Goal: Contribute content: Contribute content

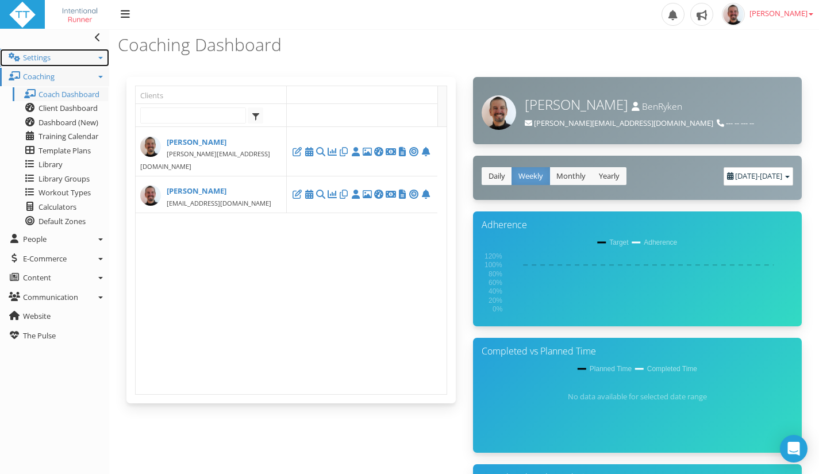
click at [40, 56] on span "Settings" at bounding box center [37, 57] width 28 height 10
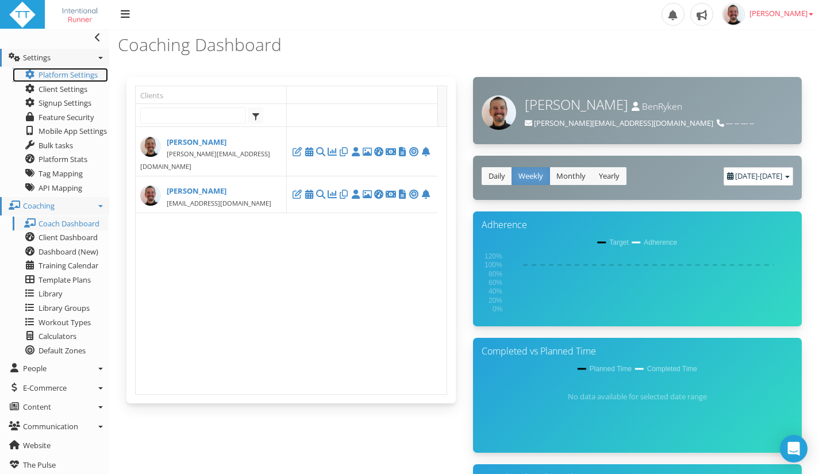
click at [56, 71] on link "Platform Settings" at bounding box center [60, 75] width 95 height 14
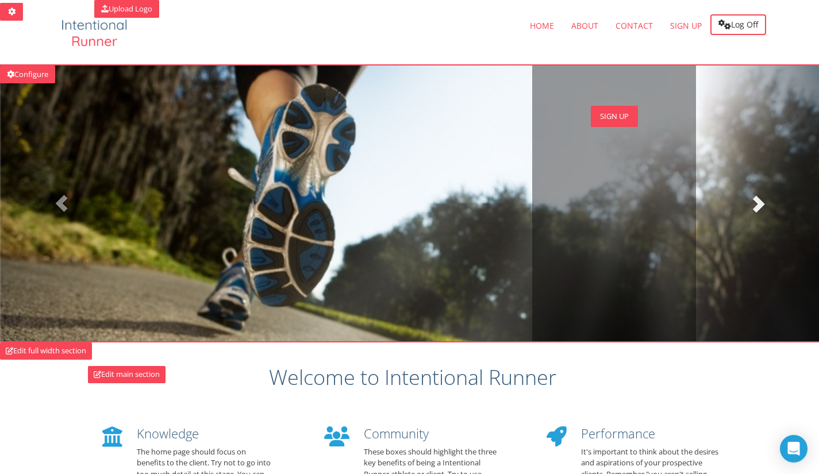
click at [754, 208] on span at bounding box center [757, 203] width 17 height 17
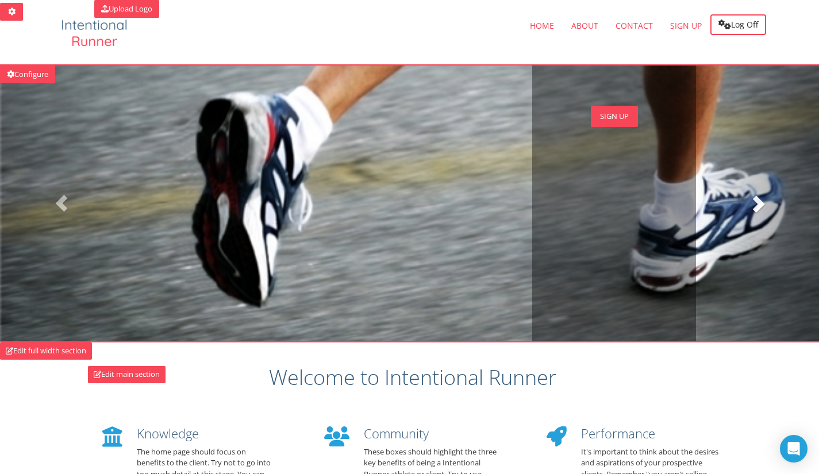
click at [754, 208] on span at bounding box center [757, 203] width 17 height 17
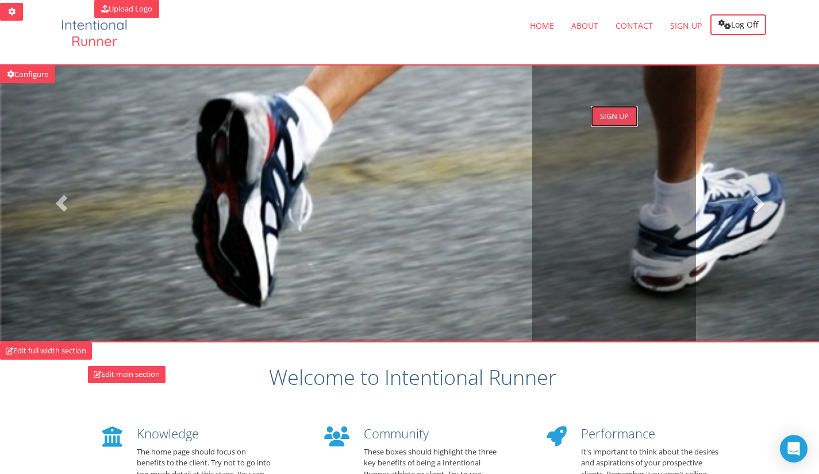
click at [612, 114] on link "SIGN UP" at bounding box center [614, 116] width 47 height 21
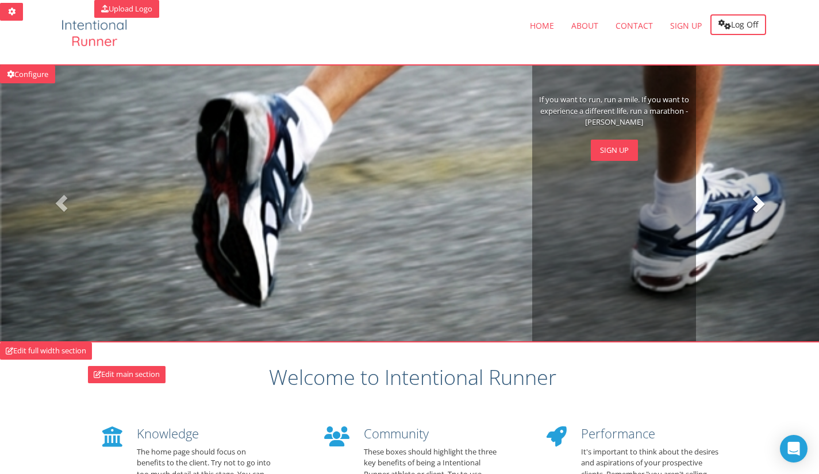
click at [759, 197] on span at bounding box center [757, 203] width 17 height 17
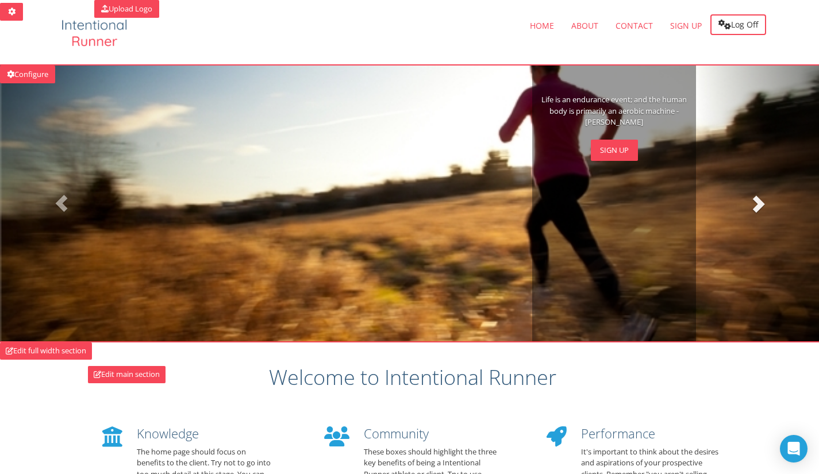
click at [759, 197] on span at bounding box center [757, 203] width 17 height 17
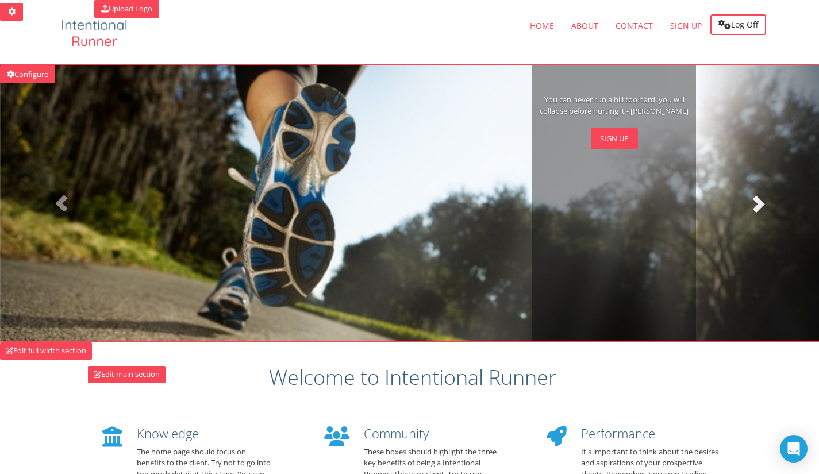
click at [759, 197] on span at bounding box center [757, 203] width 17 height 17
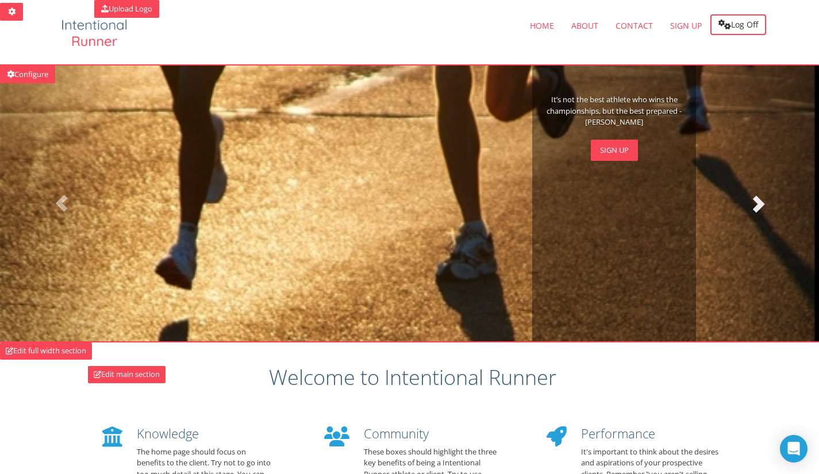
click at [759, 197] on span at bounding box center [757, 203] width 17 height 17
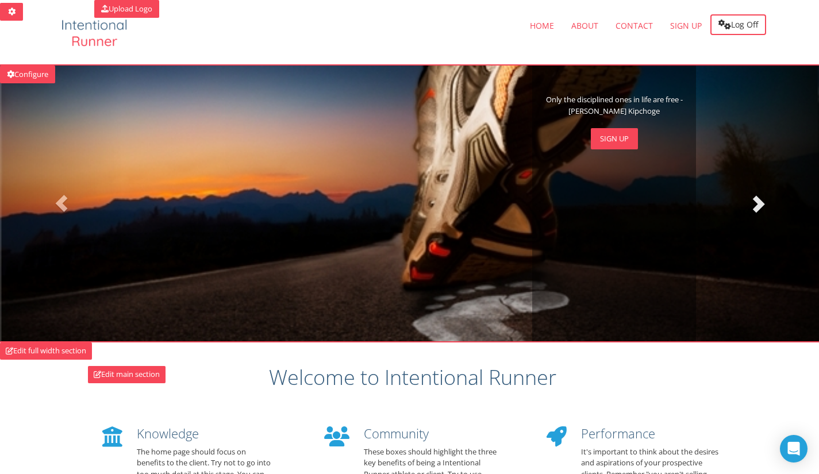
click at [759, 197] on span at bounding box center [757, 203] width 17 height 17
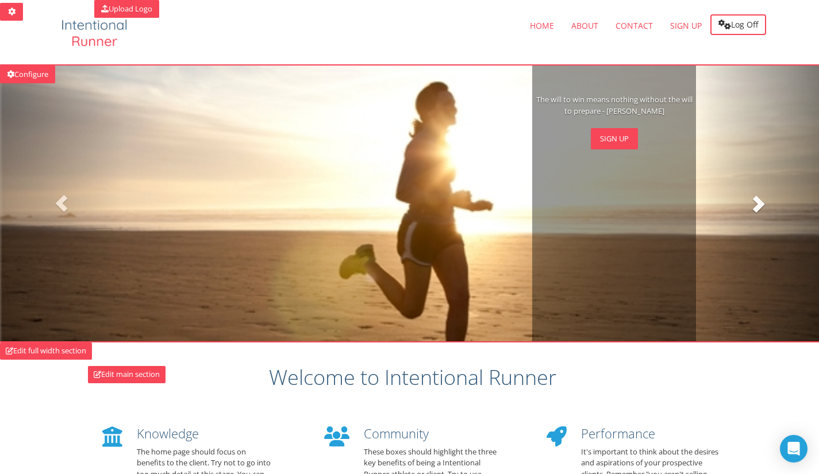
click at [759, 197] on span at bounding box center [757, 203] width 17 height 17
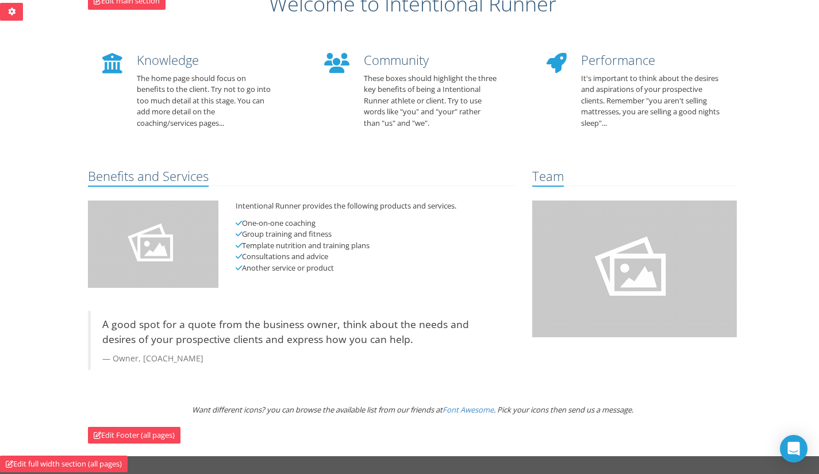
scroll to position [353, 0]
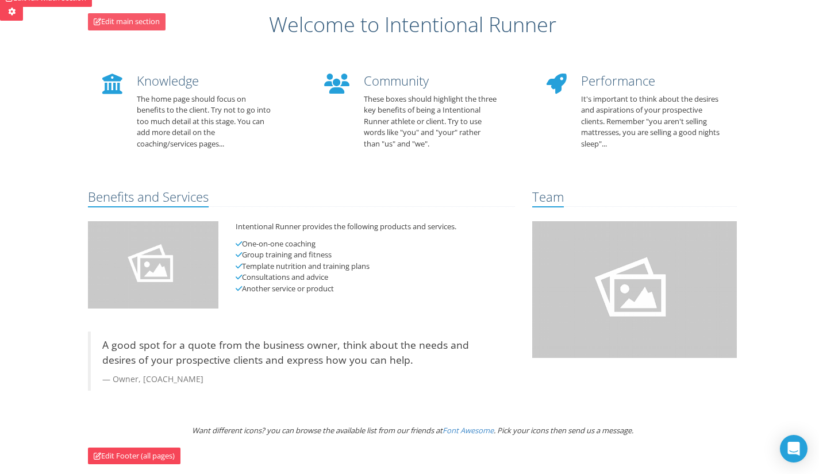
click at [113, 21] on link "Edit main section" at bounding box center [127, 21] width 78 height 17
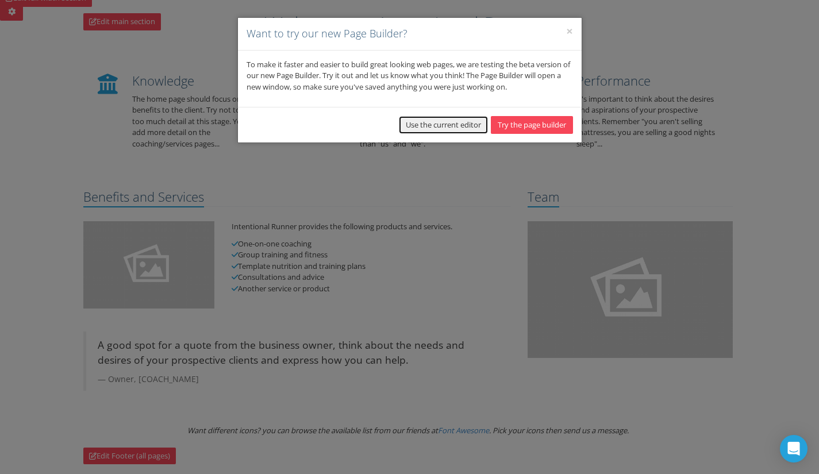
click at [438, 126] on button "Use the current editor" at bounding box center [443, 125] width 89 height 18
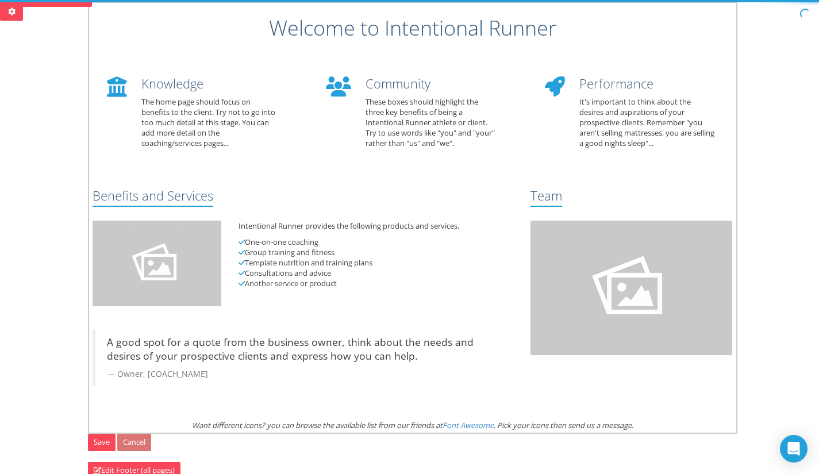
scroll to position [251, 0]
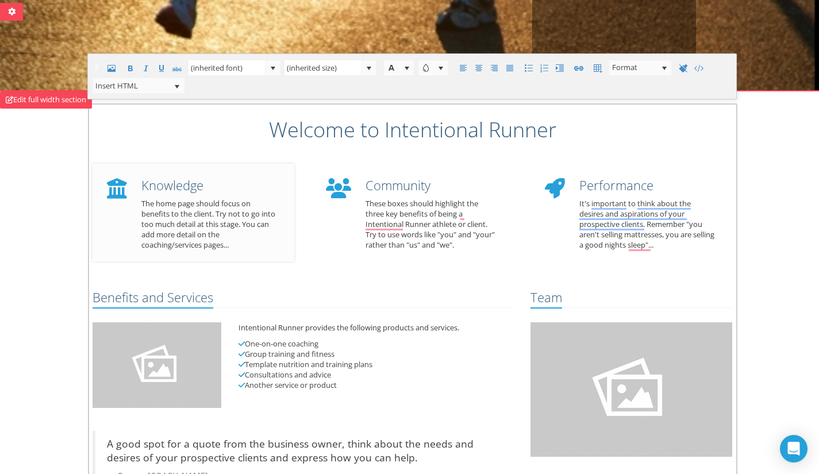
click at [123, 181] on icon "To enrich screen reader interactions, please activate Accessibility in Grammarl…" at bounding box center [117, 188] width 32 height 32
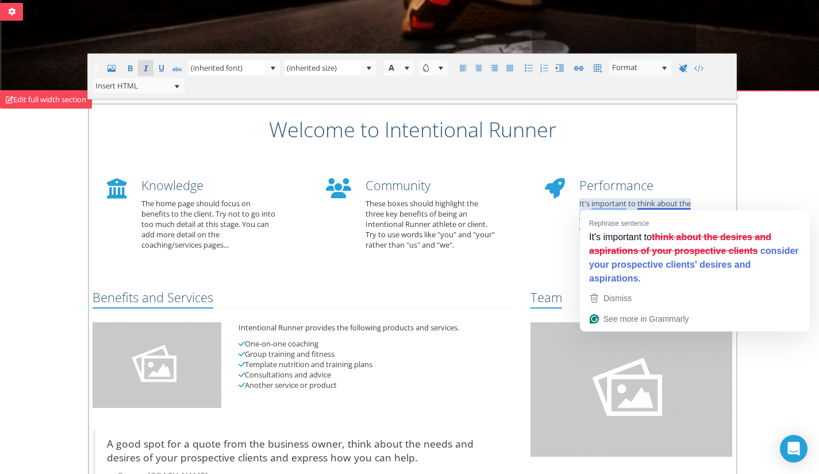
click at [793, 179] on div "Edit main section Welcome to Intentional Runner Knowledge The home page should …" at bounding box center [409, 336] width 819 height 489
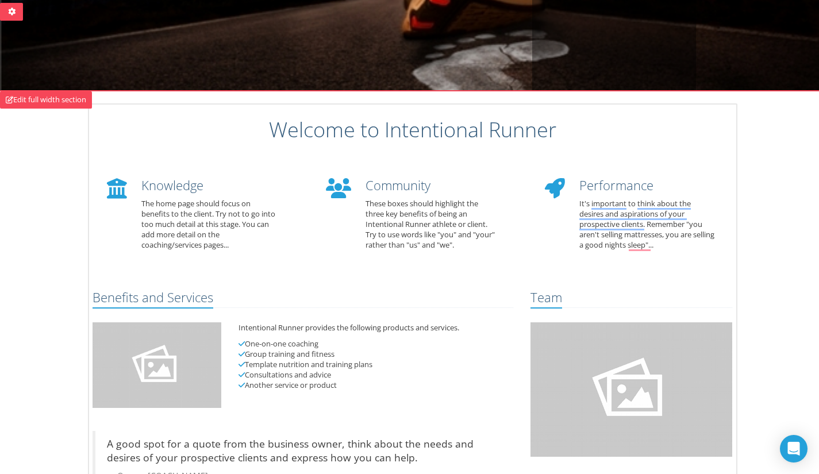
scroll to position [0, 0]
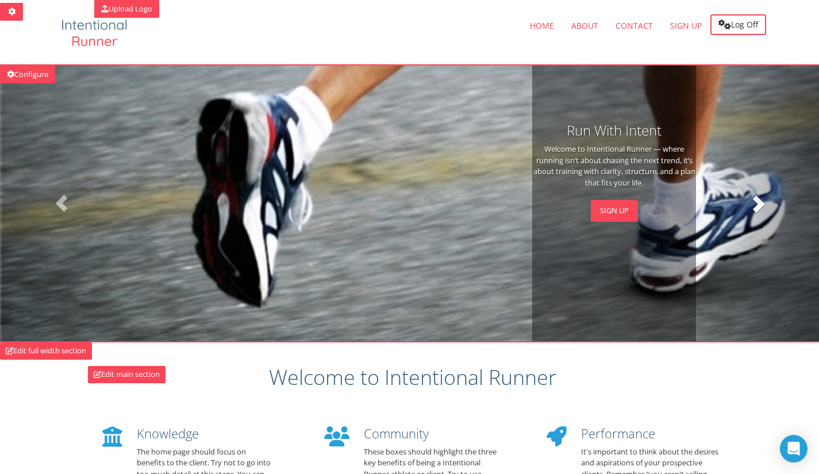
click at [761, 205] on span at bounding box center [757, 203] width 17 height 17
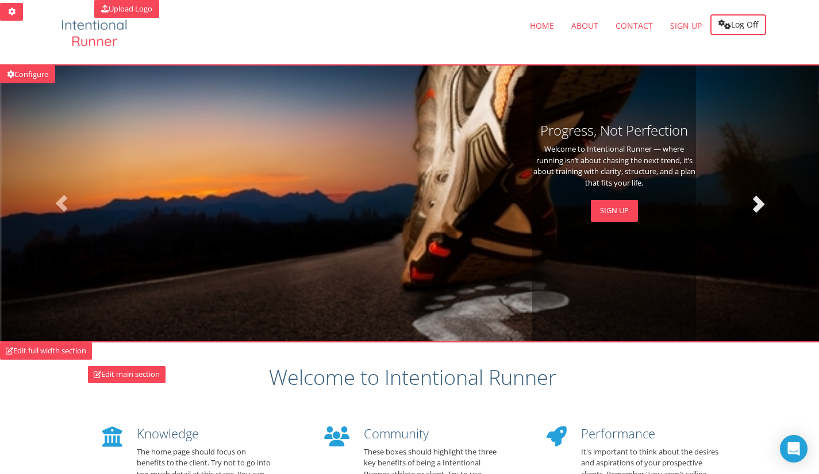
click at [761, 205] on span at bounding box center [757, 203] width 17 height 17
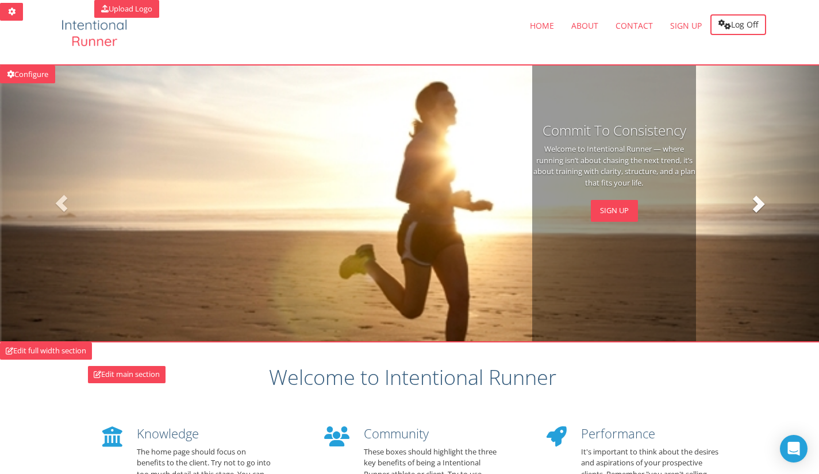
click at [761, 205] on span at bounding box center [757, 203] width 17 height 17
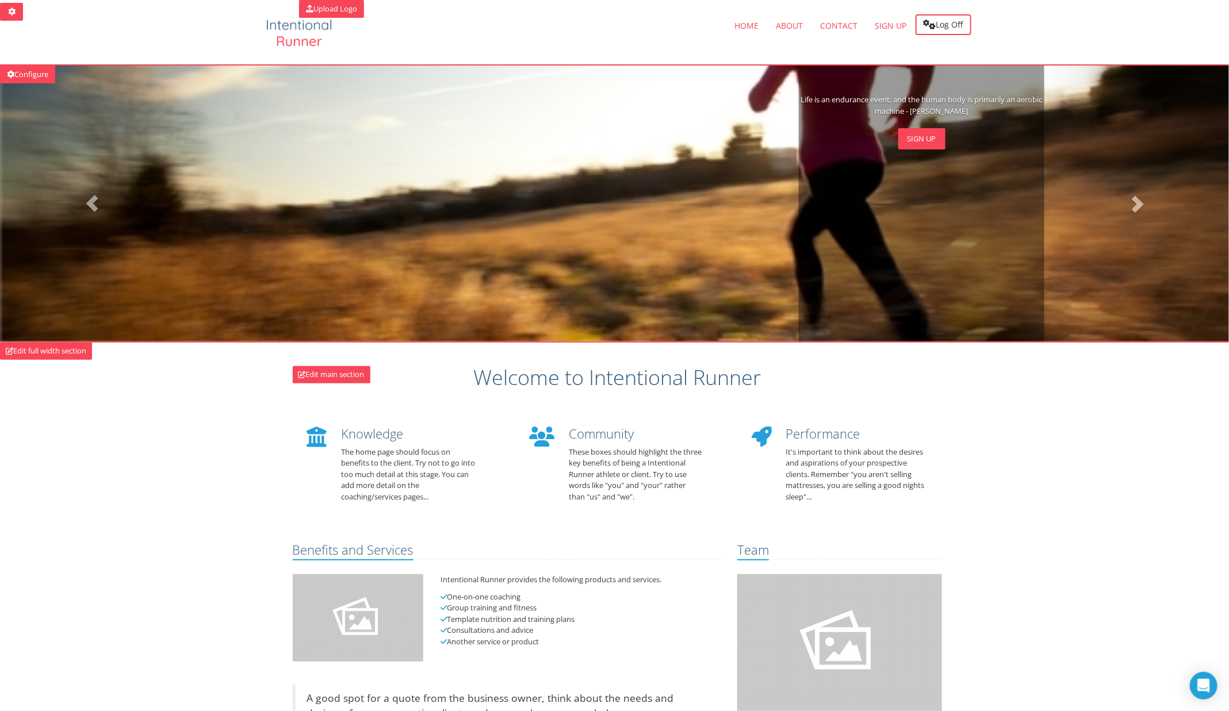
drag, startPoint x: 826, startPoint y: 2, endPoint x: 1003, endPoint y: 661, distance: 682.4
click at [819, 474] on div "Edit main section Welcome to Intentional Runner Knowledge The home page should …" at bounding box center [614, 580] width 1229 height 475
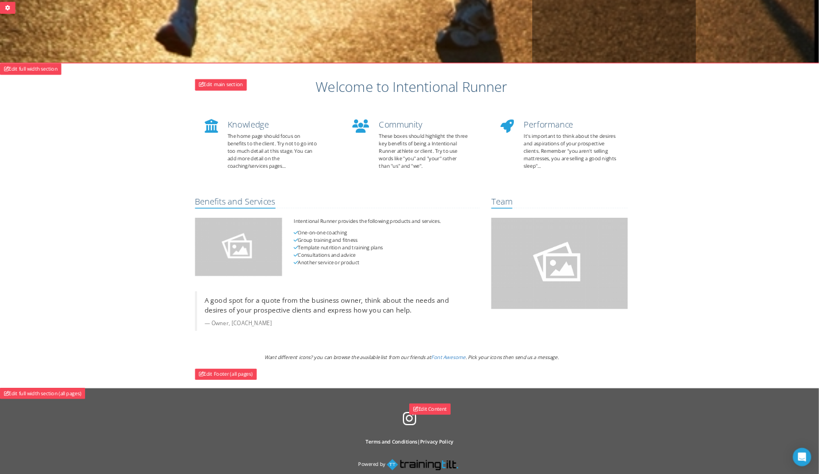
scroll to position [248, 0]
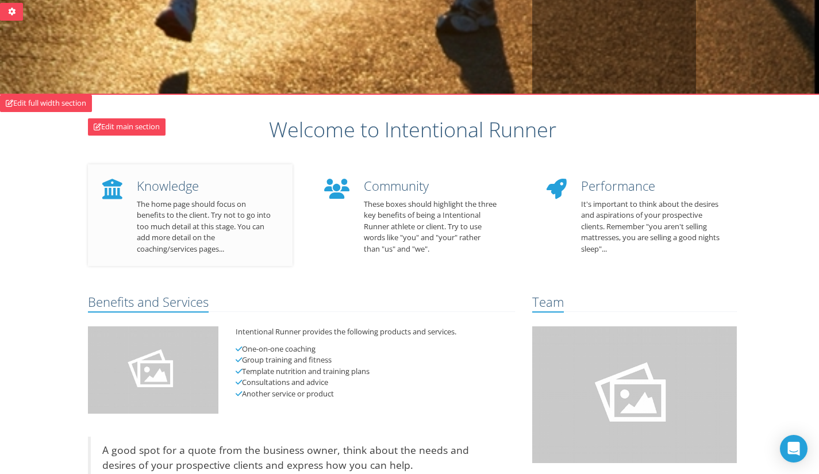
click at [151, 200] on p "The home page should focus on benefits to the client. Try not to go into too mu…" at bounding box center [206, 227] width 139 height 56
click at [129, 120] on link "Edit main section" at bounding box center [127, 126] width 78 height 17
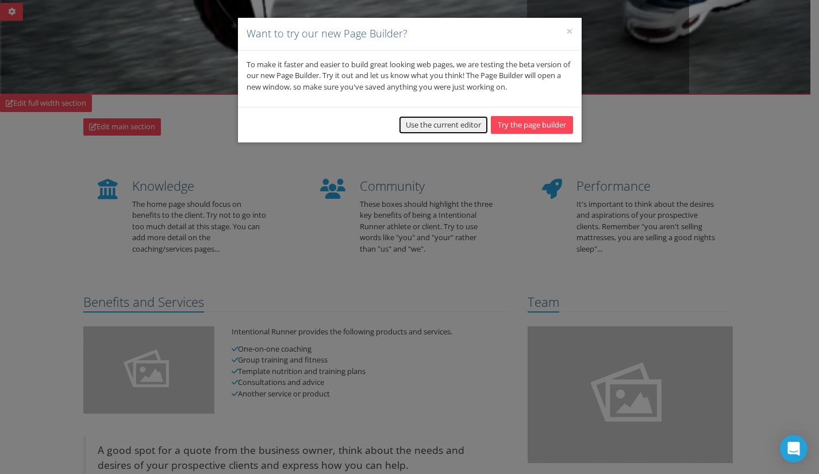
click at [442, 124] on button "Use the current editor" at bounding box center [443, 125] width 89 height 18
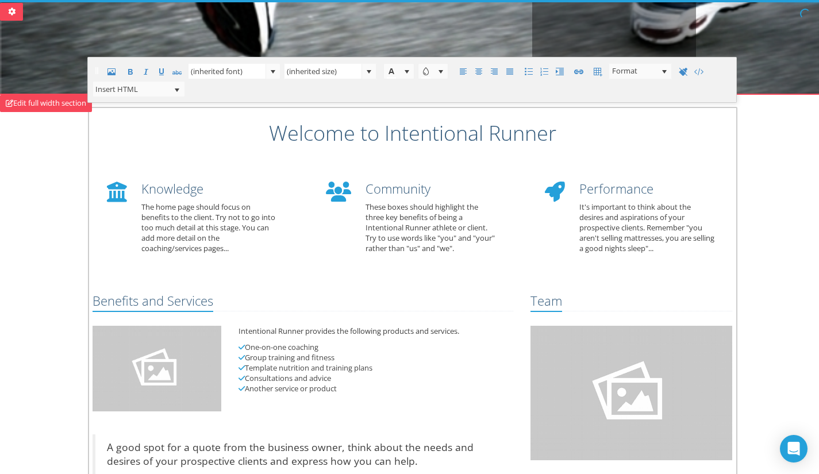
scroll to position [251, 0]
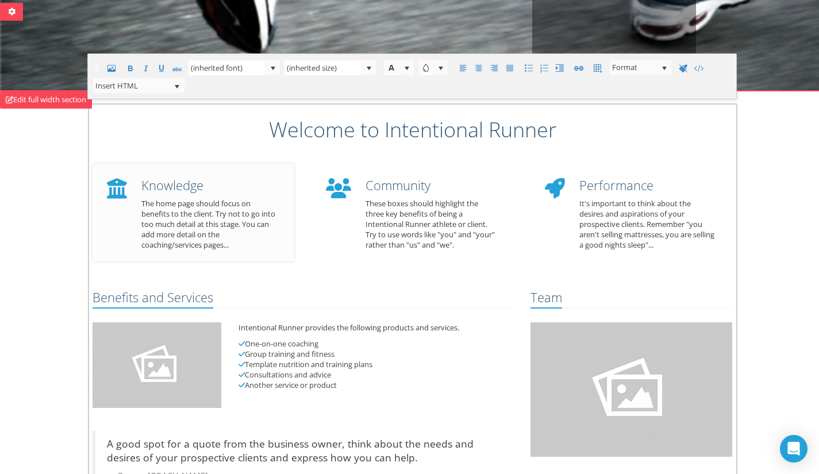
click at [218, 217] on p "The home page should focus on benefits to the client. Try not to go into too mu…" at bounding box center [209, 224] width 136 height 52
click at [244, 243] on p "The home page should focus on benefits to the client. Try not to go into too mu…" at bounding box center [209, 224] width 136 height 52
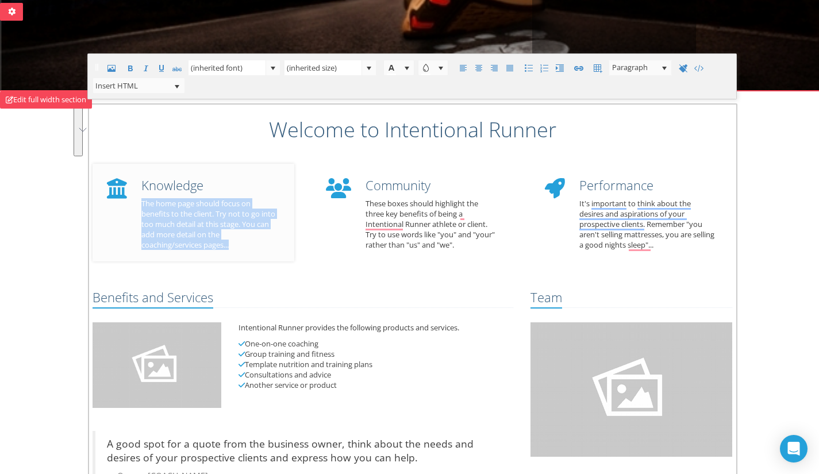
drag, startPoint x: 243, startPoint y: 247, endPoint x: 139, endPoint y: 204, distance: 112.4
click at [139, 204] on div "Knowledge The home page should focus on benefits to the client. Try not to go i…" at bounding box center [209, 213] width 153 height 83
paste div "To enrich screen reader interactions, please activate Accessibility in Grammarl…"
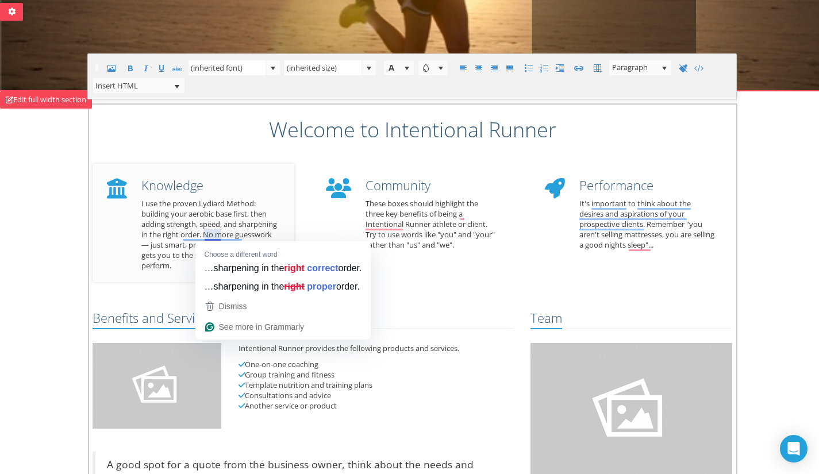
click at [258, 214] on p "I use the proven Lydiard Method: building your aerobic base first, then adding …" at bounding box center [209, 234] width 136 height 72
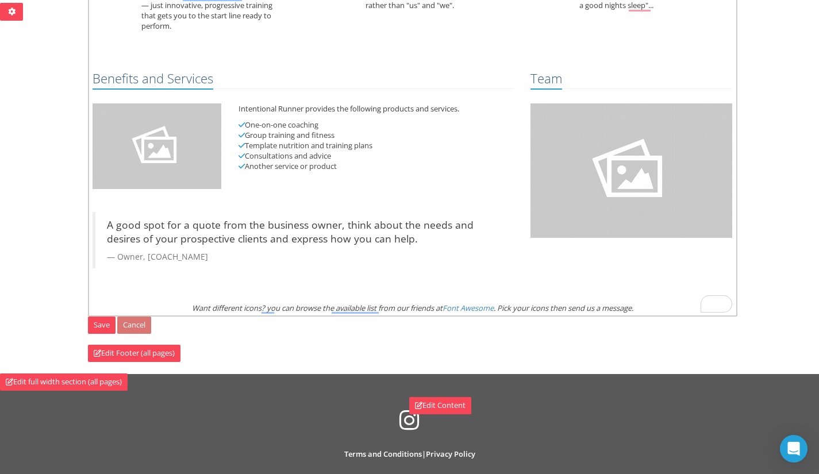
scroll to position [493, 0]
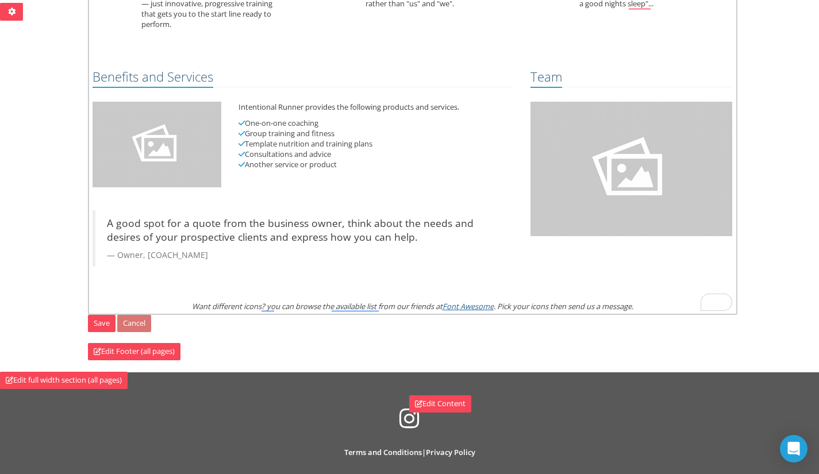
click at [480, 306] on link "Font Awesome" at bounding box center [468, 306] width 51 height 10
click at [454, 306] on link "Font Awesome" at bounding box center [468, 306] width 51 height 10
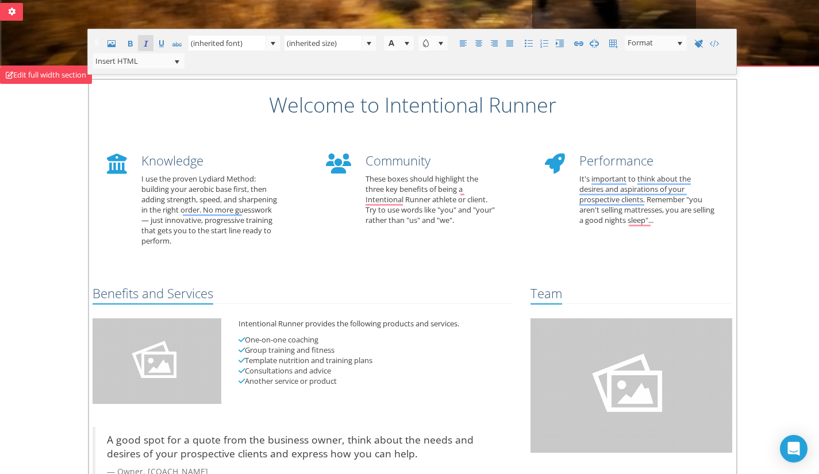
scroll to position [277, 0]
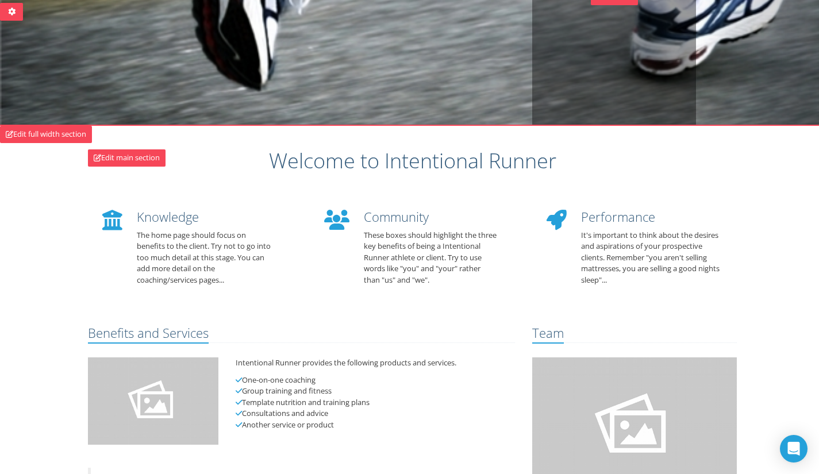
scroll to position [264, 0]
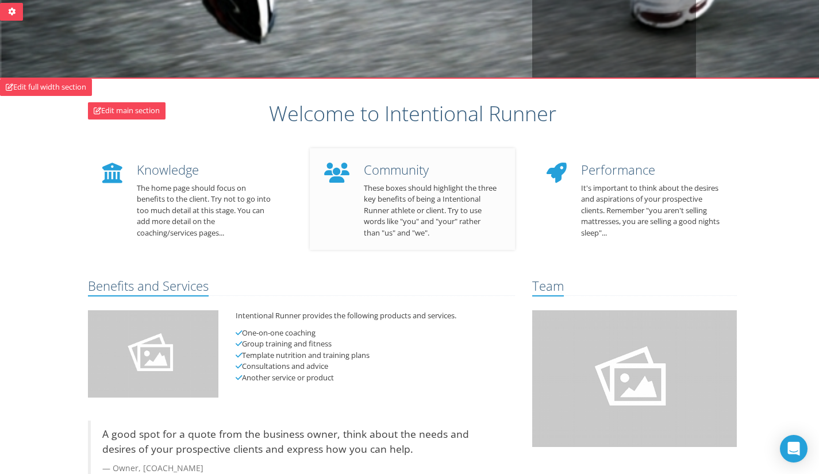
click at [418, 195] on p "These boxes should highlight the three key benefits of being a Intentional Runn…" at bounding box center [431, 211] width 134 height 56
click at [137, 112] on link "Edit main section" at bounding box center [127, 110] width 78 height 17
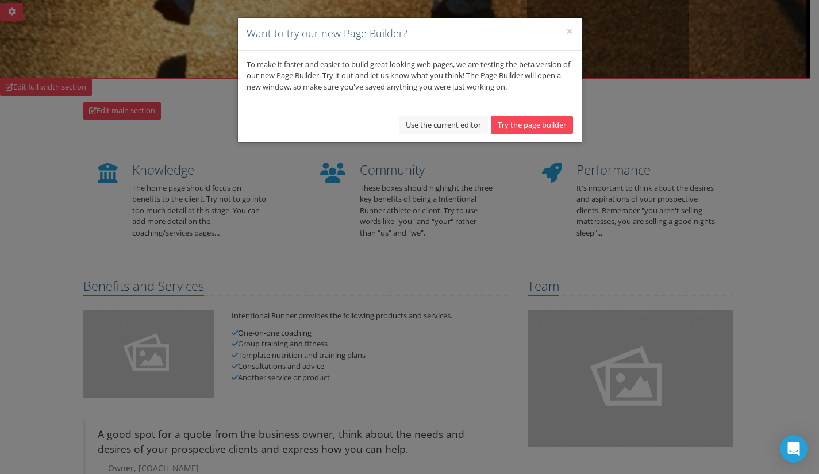
click at [397, 74] on p "To make it faster and easier to build great looking web pages, we are testing t…" at bounding box center [410, 76] width 327 height 34
click at [426, 124] on button "Use the current editor" at bounding box center [443, 125] width 89 height 18
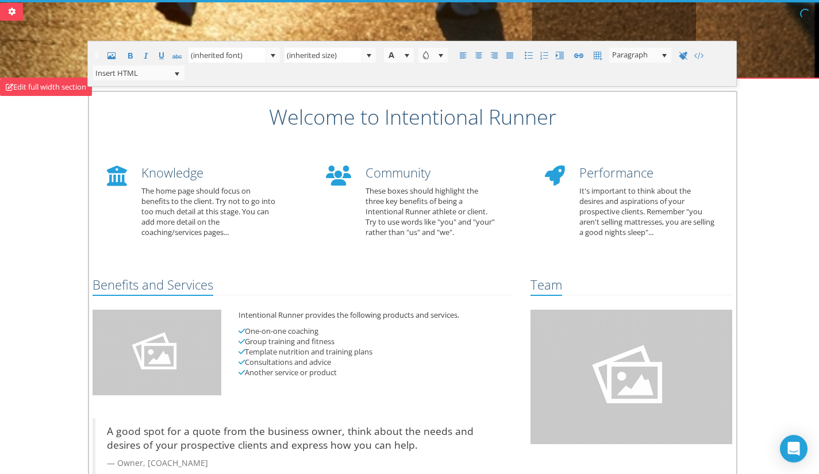
scroll to position [251, 0]
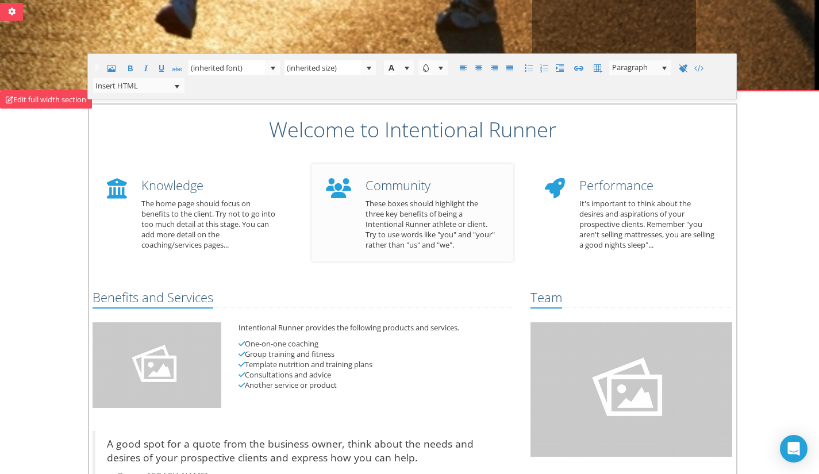
click at [415, 230] on p "These boxes should highlight the three key benefits of being a Intentional Runn…" at bounding box center [431, 224] width 131 height 52
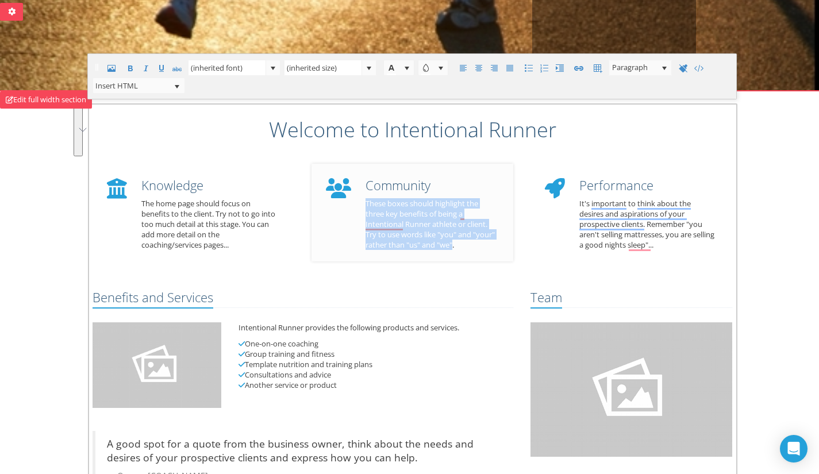
drag, startPoint x: 367, startPoint y: 205, endPoint x: 477, endPoint y: 252, distance: 119.8
click at [477, 252] on div "Community These boxes should highlight the three key benefits of being a Intent…" at bounding box center [431, 213] width 148 height 83
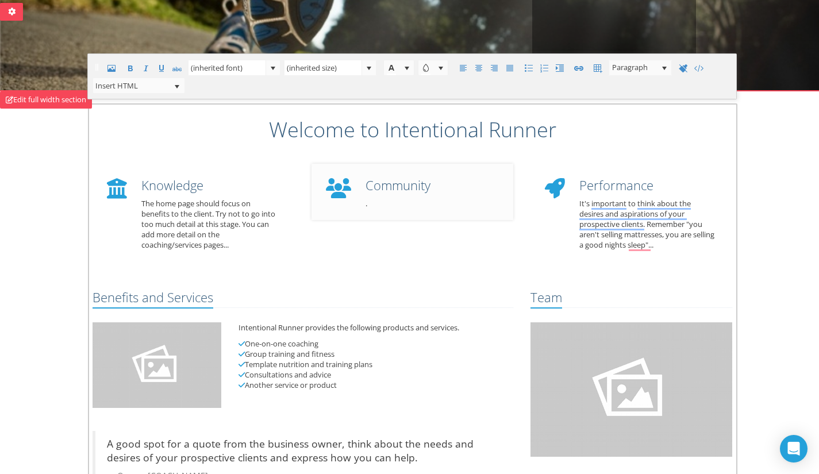
paste div "To enrich screen reader interactions, please activate Accessibility in Grammarl…"
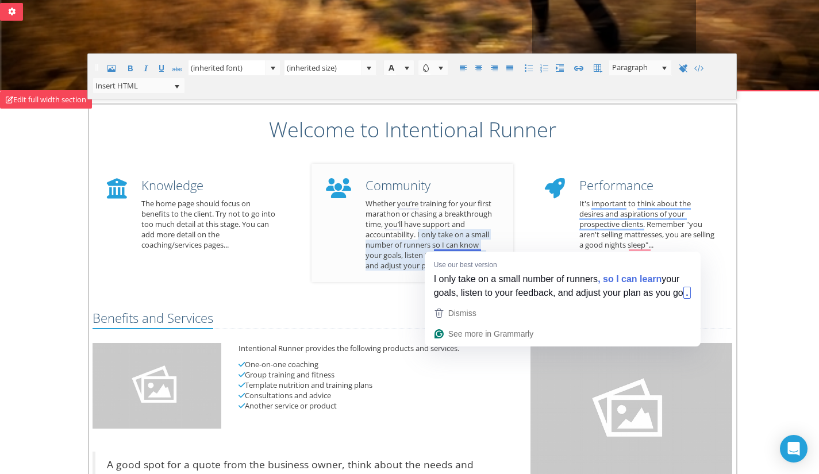
click at [423, 240] on p "Whether you’re training for your first marathon or chasing a breakthrough time,…" at bounding box center [431, 234] width 131 height 72
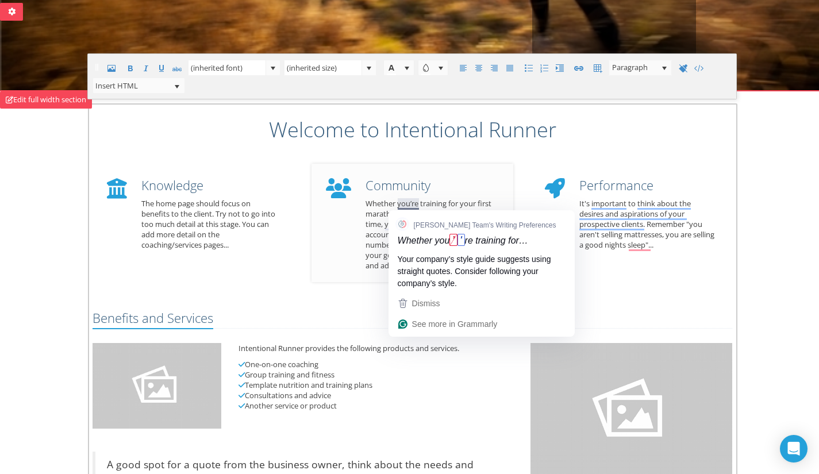
click at [409, 207] on p "Whether you’re training for your first marathon or chasing a breakthrough time,…" at bounding box center [431, 234] width 131 height 72
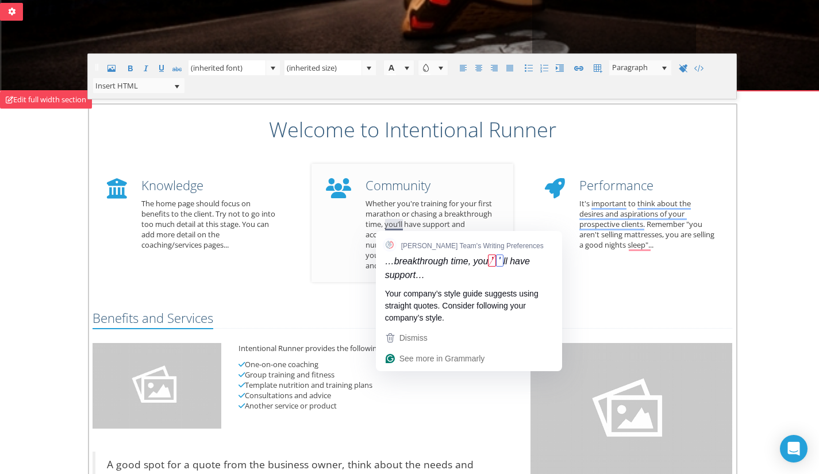
click at [398, 224] on p "Whether you're training for your first marathon or chasing a breakthrough time,…" at bounding box center [431, 234] width 131 height 72
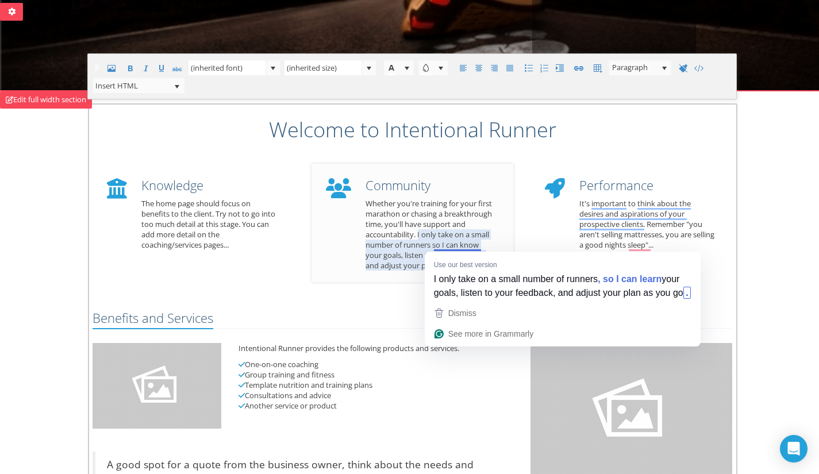
click at [425, 250] on p "Whether you're training for your first marathon or chasing a breakthrough time,…" at bounding box center [431, 234] width 131 height 72
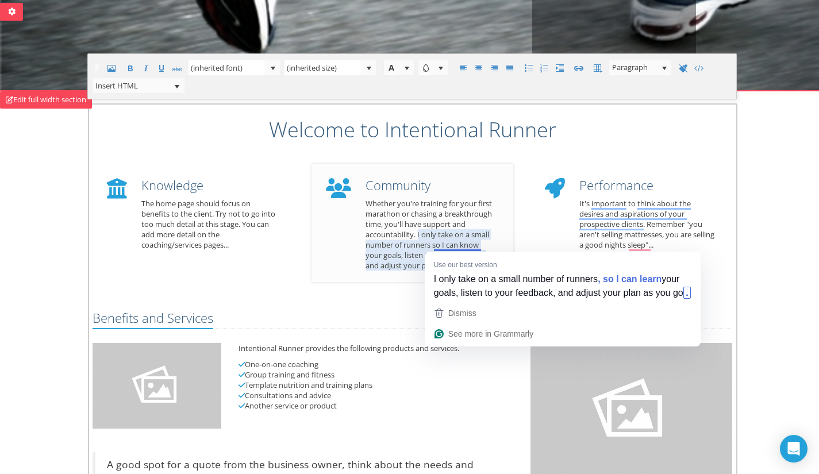
click at [415, 243] on p "Whether you're training for your first marathon or chasing a breakthrough time,…" at bounding box center [431, 234] width 131 height 72
click at [400, 237] on p "Whether you're training for your first marathon or chasing a breakthrough time,…" at bounding box center [431, 234] width 131 height 72
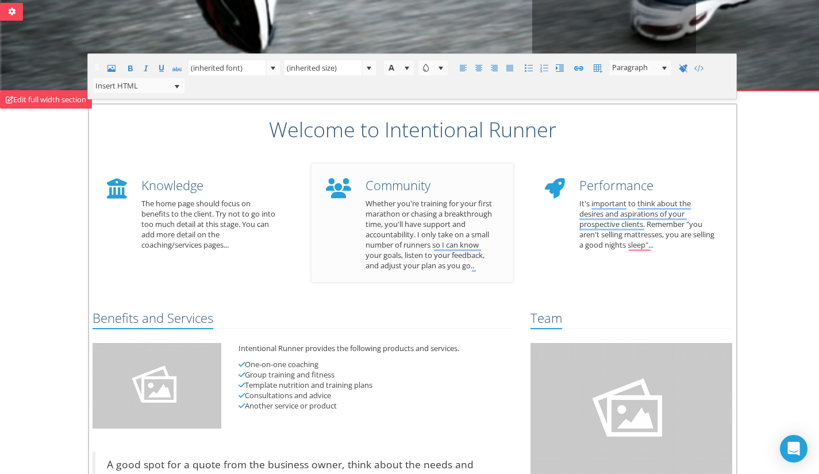
click at [482, 264] on p "Whether you're training for your first marathon or chasing a breakthrough time,…" at bounding box center [431, 234] width 131 height 72
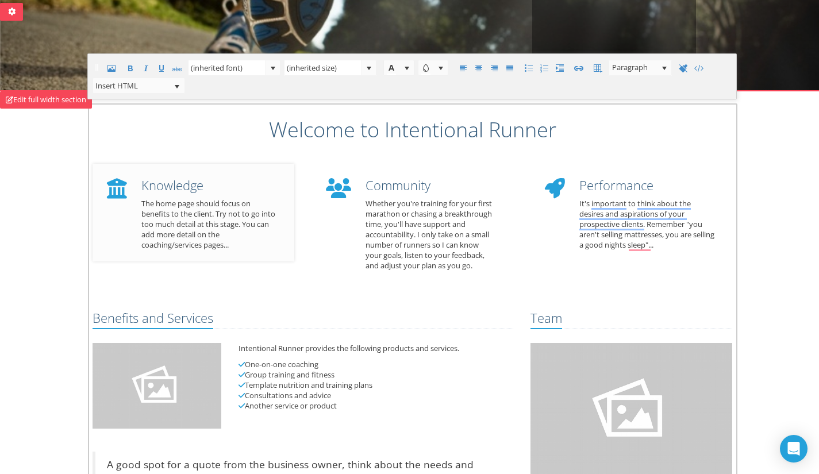
click at [213, 225] on p "The home page should focus on benefits to the client. Try not to go into too mu…" at bounding box center [209, 224] width 136 height 52
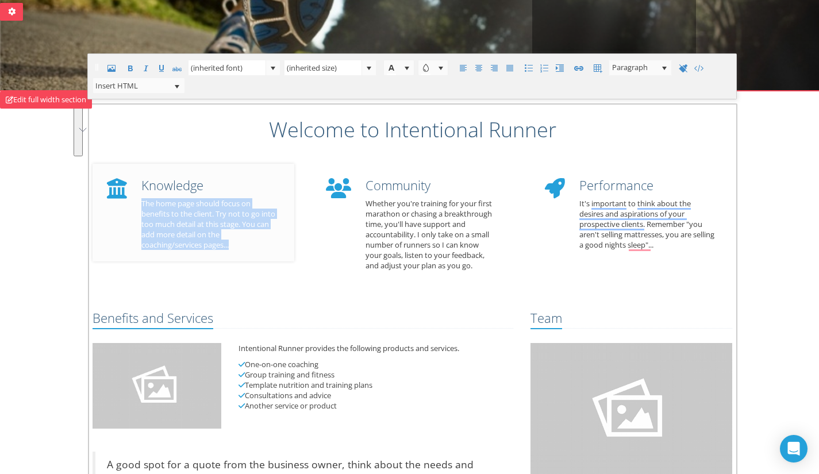
drag, startPoint x: 233, startPoint y: 246, endPoint x: 139, endPoint y: 209, distance: 101.2
click at [139, 209] on div "Knowledge The home page should focus on benefits to the client. Try not to go i…" at bounding box center [209, 213] width 153 height 83
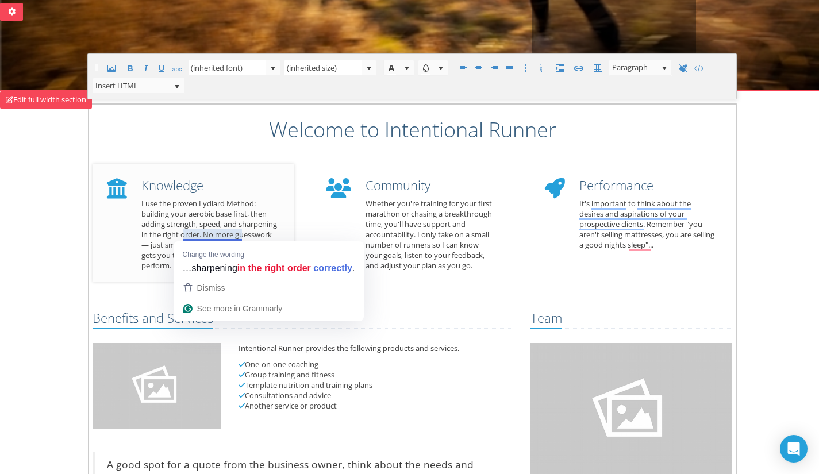
click at [233, 229] on p "I use the proven Lydiard Method: building your aerobic base first, then adding …" at bounding box center [209, 234] width 136 height 72
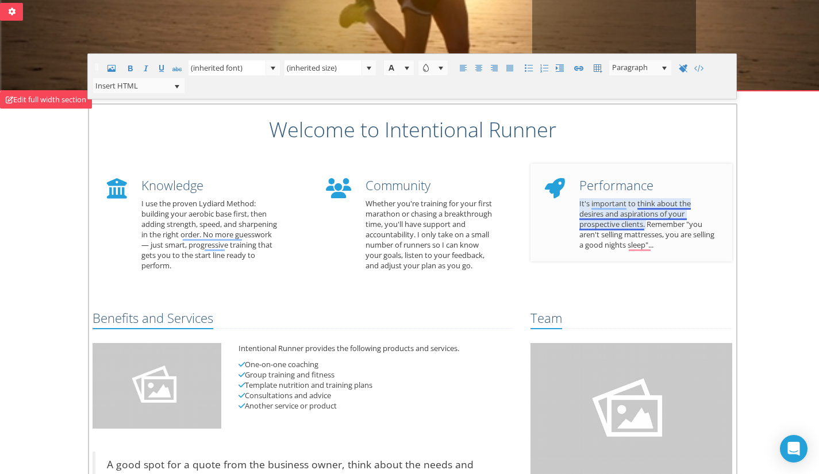
click at [616, 215] on p "It's important to think about the desires and aspirations of your prospective c…" at bounding box center [648, 224] width 136 height 52
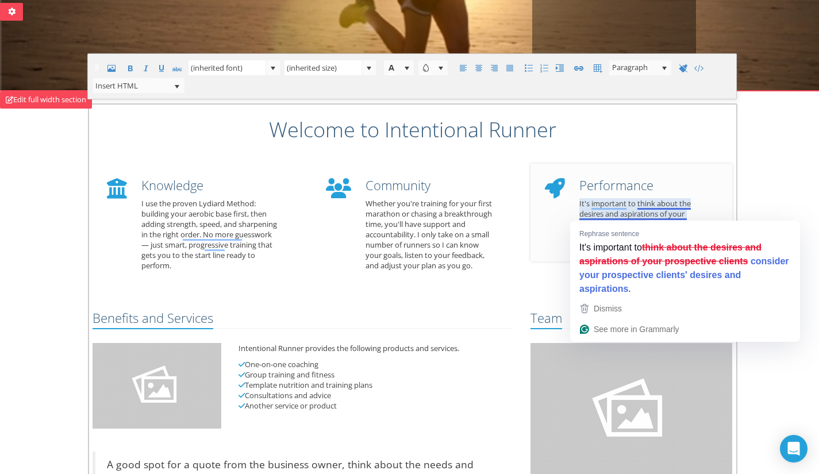
click at [645, 213] on p "It's important to think about the desires and aspirations of your prospective c…" at bounding box center [648, 224] width 136 height 52
click at [661, 206] on p "It's important to think about the desires and aspirations of your prospective c…" at bounding box center [648, 224] width 136 height 52
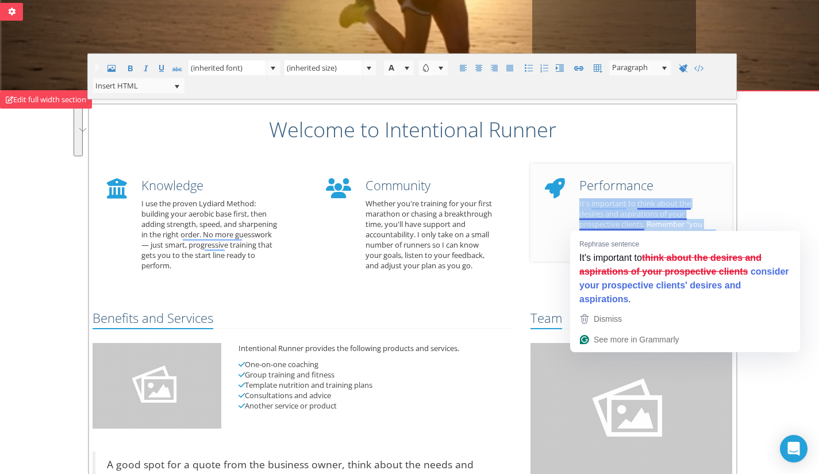
drag, startPoint x: 683, startPoint y: 248, endPoint x: 576, endPoint y: 208, distance: 114.3
click at [576, 208] on div "Performance It's important to think about the desires and aspirations of your p…" at bounding box center [647, 213] width 153 height 83
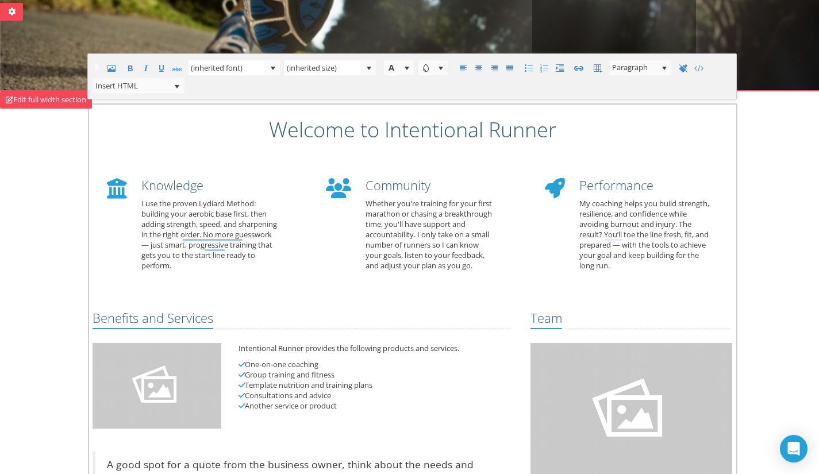
click at [268, 356] on div "Intentional Runner provides the following products and services. One-on-one coa…" at bounding box center [376, 382] width 292 height 79
drag, startPoint x: 354, startPoint y: 408, endPoint x: 237, endPoint y: 351, distance: 130.1
click at [237, 351] on div "Intentional Runner provides the following products and services. One-on-one coa…" at bounding box center [376, 382] width 292 height 79
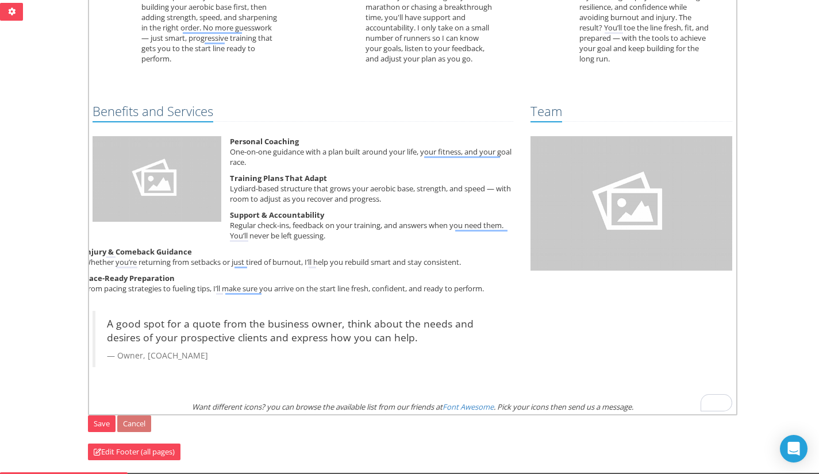
scroll to position [465, 0]
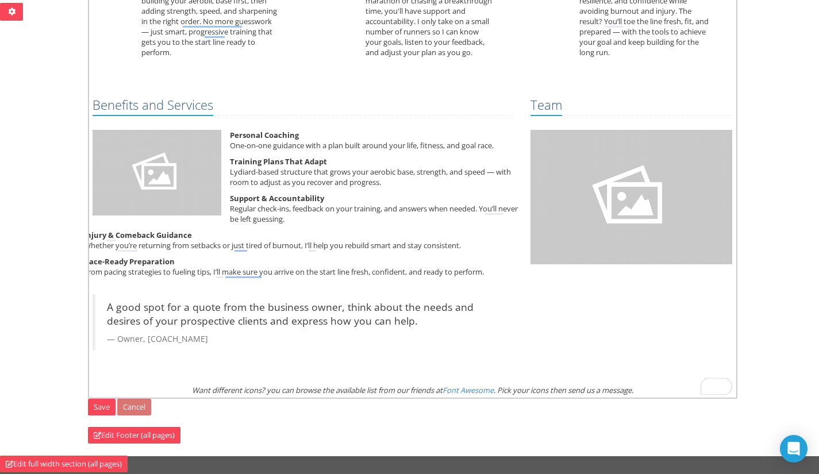
click at [112, 232] on strong "Injury & Comeback Guidance" at bounding box center [138, 235] width 108 height 10
click at [110, 237] on strong "Injury & Comeback Guidance" at bounding box center [138, 235] width 108 height 10
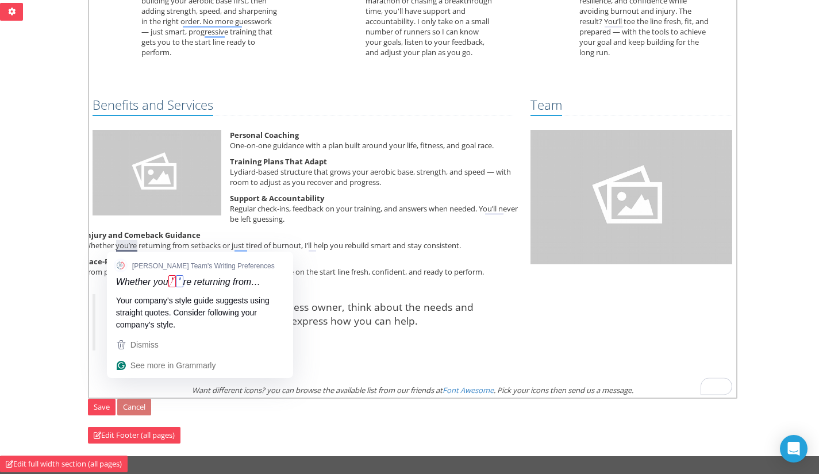
click at [131, 244] on p "Injury and Comeback Guidance Whether you’re returning from setbacks or just tir…" at bounding box center [303, 240] width 438 height 21
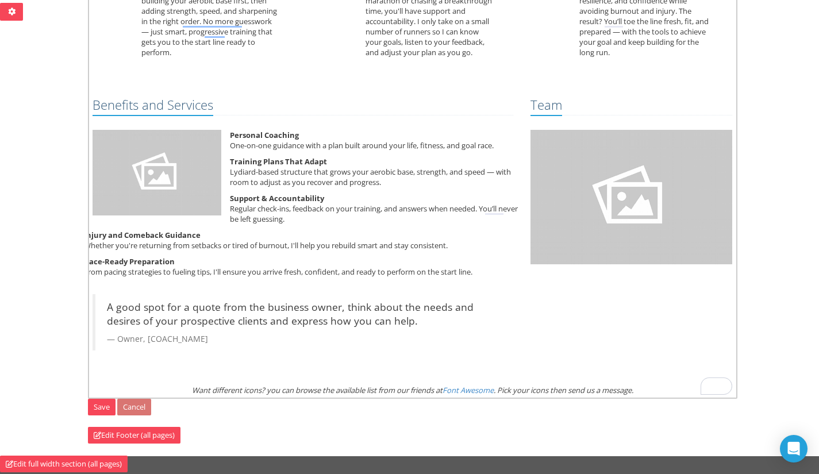
click at [126, 238] on strong "Injury and Comeback Guidance" at bounding box center [142, 235] width 117 height 10
click at [156, 167] on img "To enrich screen reader interactions, please activate Accessibility in Grammarl…" at bounding box center [157, 173] width 129 height 86
drag, startPoint x: 156, startPoint y: 167, endPoint x: 375, endPoint y: 161, distance: 219.7
click at [375, 161] on p "Training Plans That Adapt Lydiard-based structure that grows your aerobic base,…" at bounding box center [303, 171] width 438 height 31
click at [95, 413] on link "Save" at bounding box center [102, 407] width 28 height 17
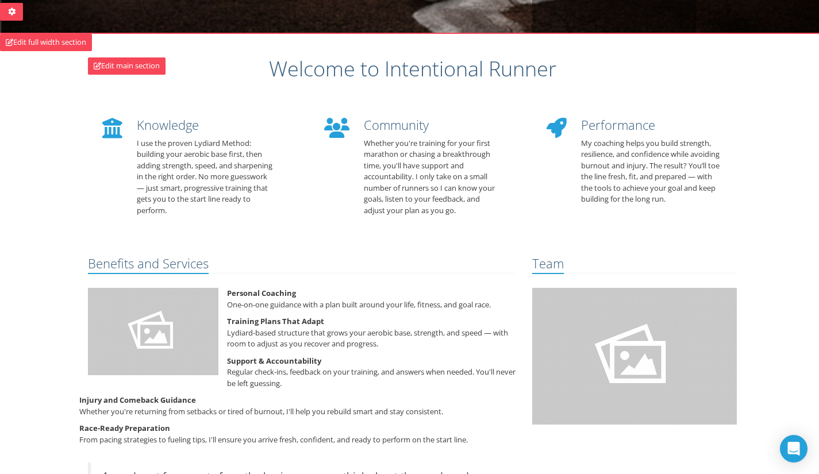
scroll to position [461, 0]
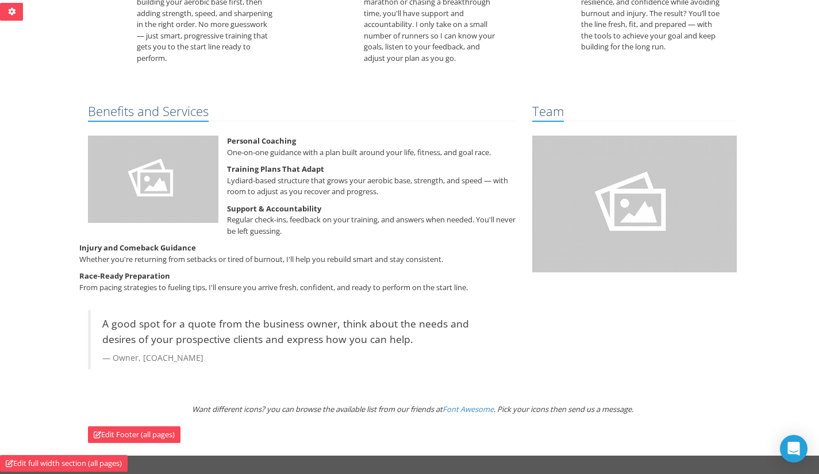
click at [627, 172] on img "To enrich screen reader interactions, please activate Accessibility in Grammarl…" at bounding box center [634, 204] width 205 height 137
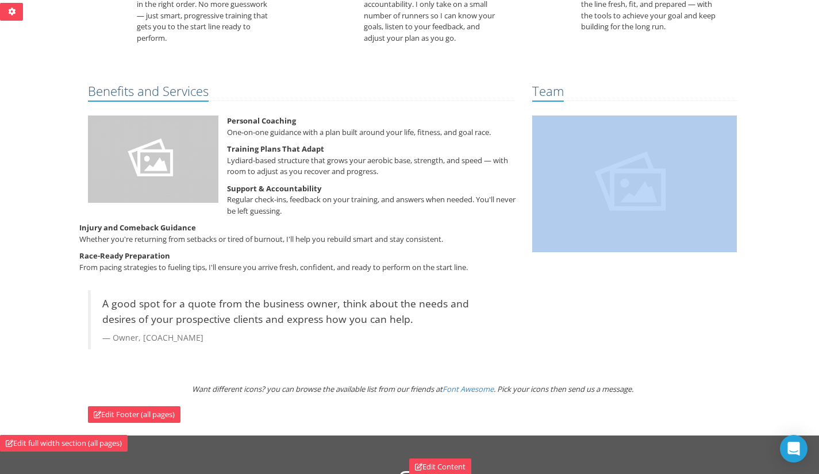
scroll to position [578, 0]
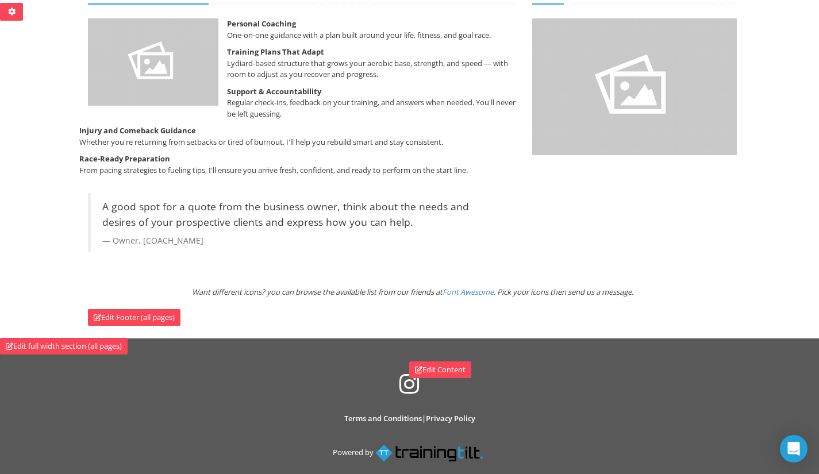
click at [586, 294] on icon "Want different icons? you can browse the available list from our friends at Fon…" at bounding box center [413, 292] width 442 height 10
click at [640, 297] on div "Want different icons? you can browse the available list from our friends at Fon…" at bounding box center [412, 292] width 667 height 11
click at [639, 297] on div "Want different icons? you can browse the available list from our friends at Fon…" at bounding box center [412, 292] width 667 height 11
click at [215, 283] on div "Benefits and Services Personal Coaching One-on-one guidance with a plan built a…" at bounding box center [412, 134] width 667 height 306
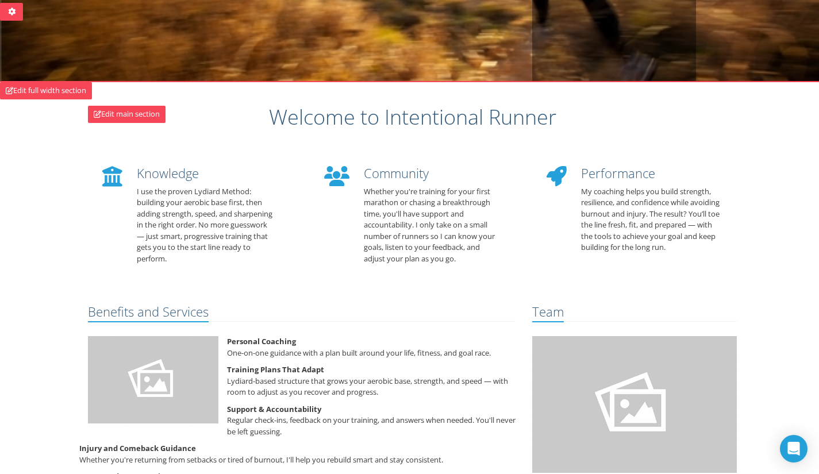
scroll to position [259, 0]
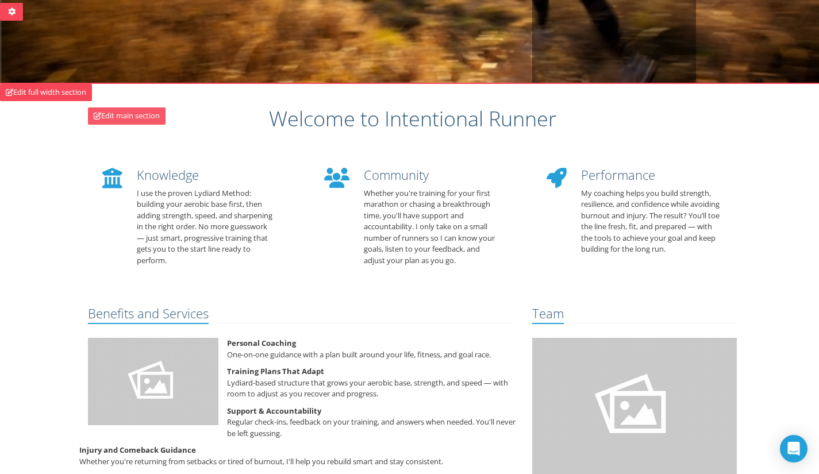
click at [133, 112] on link "Edit main section" at bounding box center [127, 116] width 78 height 17
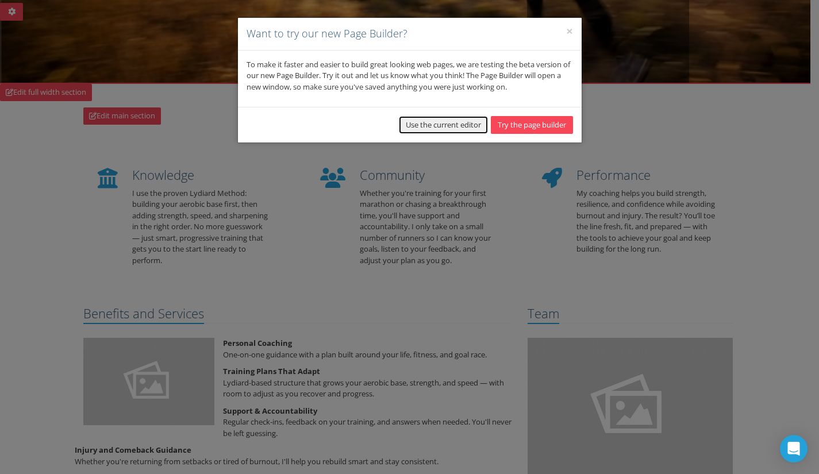
click at [452, 121] on button "Use the current editor" at bounding box center [443, 125] width 89 height 18
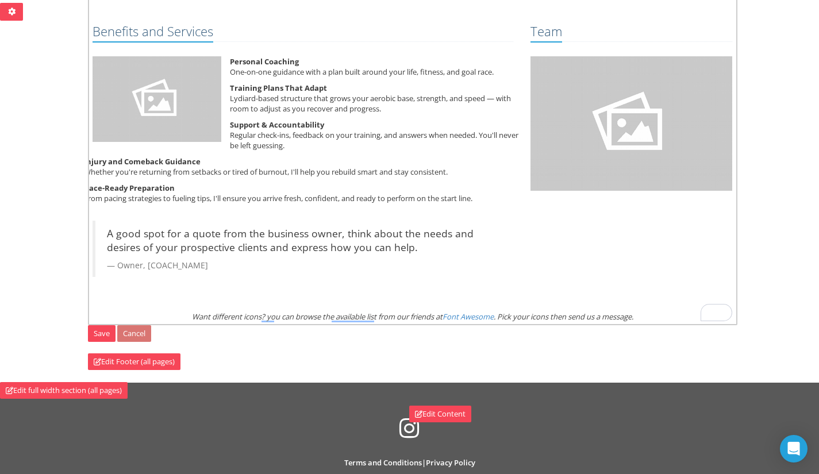
scroll to position [542, 0]
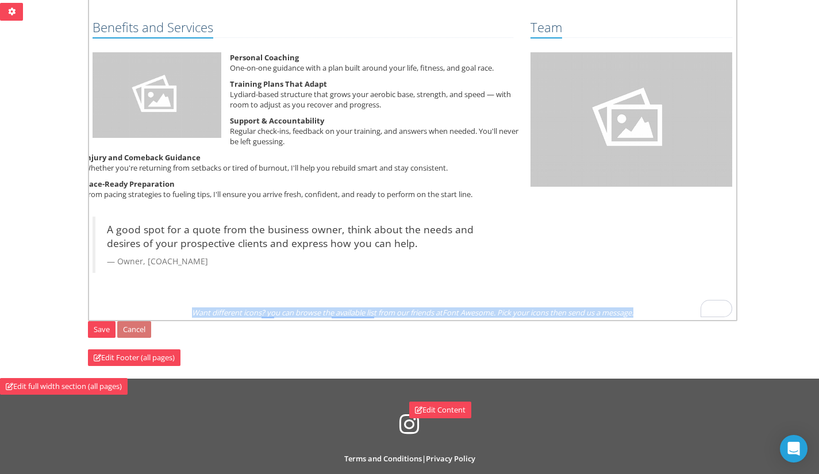
drag, startPoint x: 659, startPoint y: 309, endPoint x: 159, endPoint y: 318, distance: 500.9
click at [159, 318] on div "Welcome to Intentional Runner Knowledge I use the proven Lydiard Method: buildi…" at bounding box center [413, 67] width 650 height 509
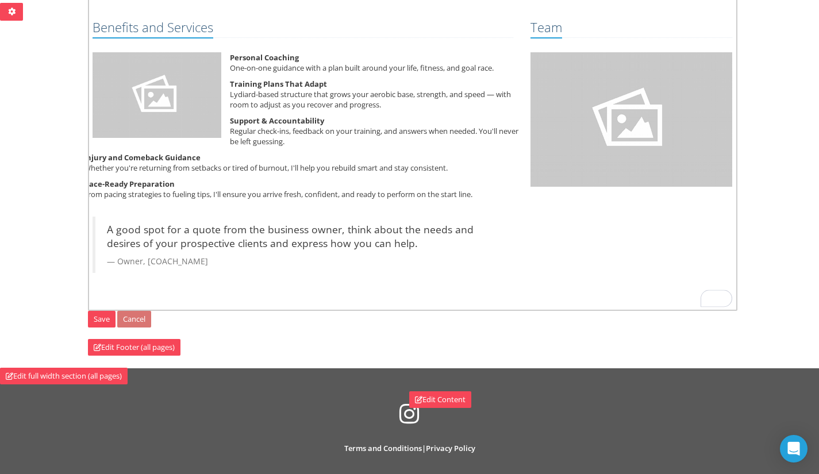
click at [148, 258] on small "Owner, [COACH_NAME]" at bounding box center [304, 261] width 395 height 11
click at [218, 172] on p "Injury and Comeback Guidance Whether you're returning from setbacks or tired of…" at bounding box center [303, 162] width 438 height 21
click at [124, 155] on strong "Injury and Comeback Guidance" at bounding box center [142, 157] width 117 height 10
drag, startPoint x: 484, startPoint y: 198, endPoint x: 67, endPoint y: 160, distance: 418.0
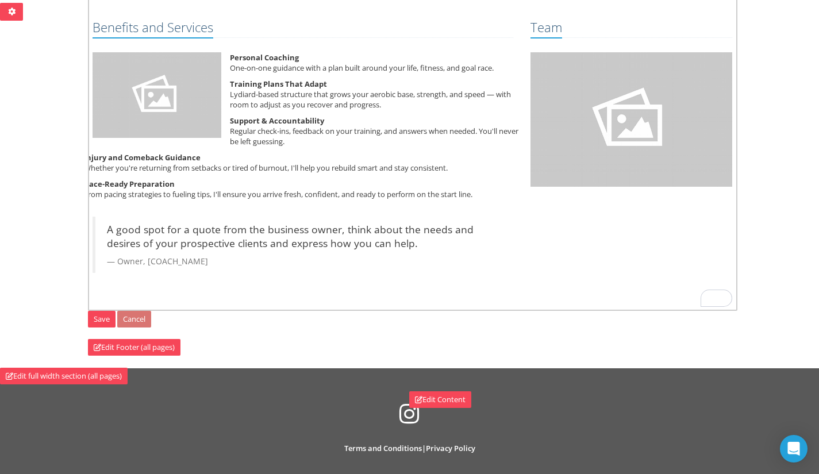
click at [67, 160] on div "Edit main section Welcome to Intentional Runner Knowledge I use the proven Lydi…" at bounding box center [409, 78] width 819 height 555
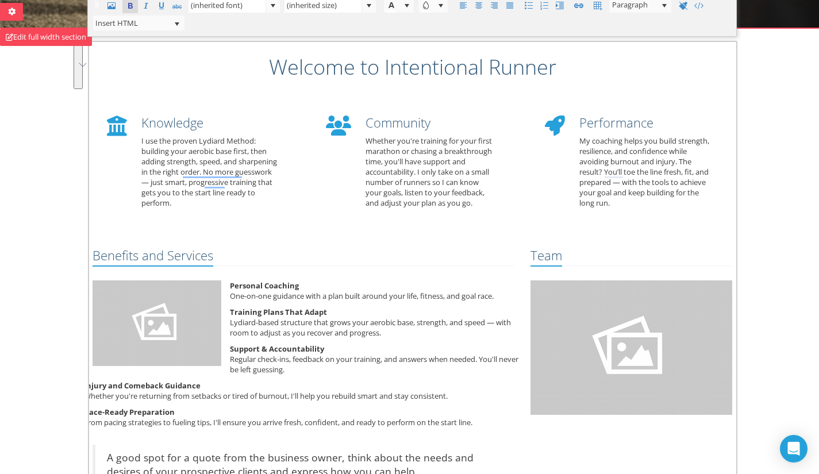
scroll to position [312, 0]
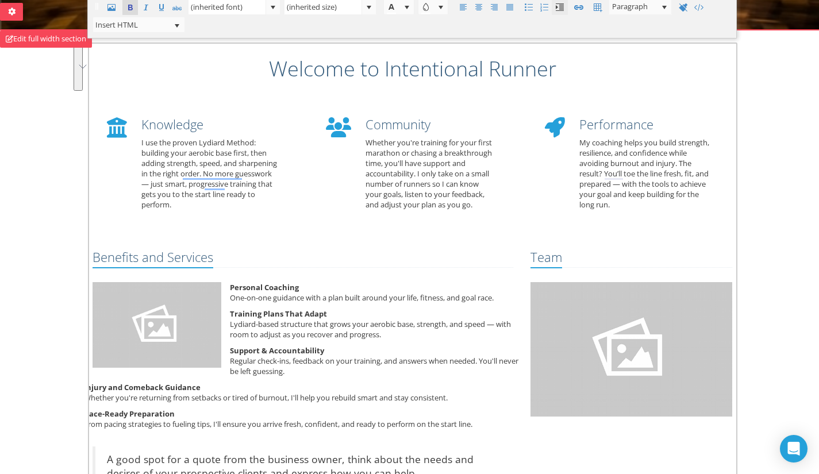
click at [560, 8] on span at bounding box center [560, 8] width 14 height 14
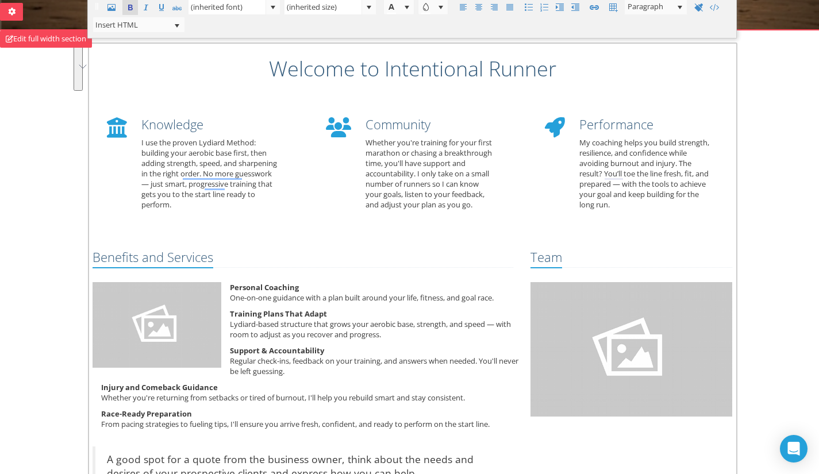
click at [301, 295] on p "Personal Coaching One-on-one guidance with a plan built around your life, fitne…" at bounding box center [303, 292] width 438 height 21
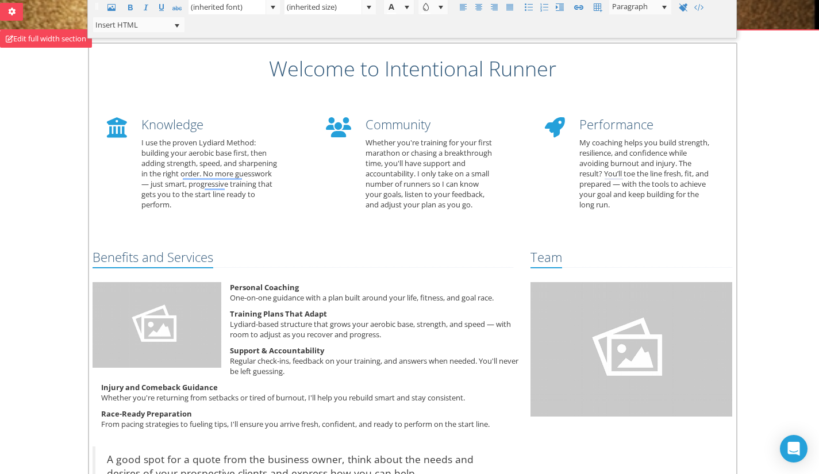
click at [264, 351] on strong "Support & Accountability" at bounding box center [277, 351] width 94 height 10
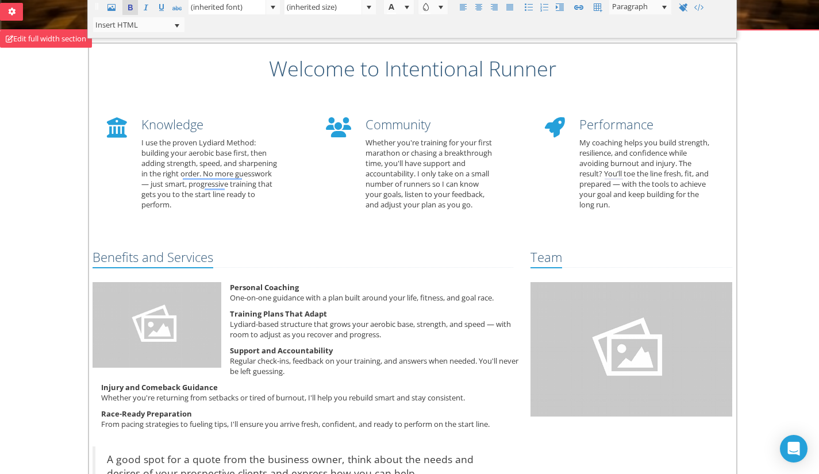
click at [154, 320] on img "To enrich screen reader interactions, please activate Accessibility in Grammarl…" at bounding box center [157, 325] width 129 height 86
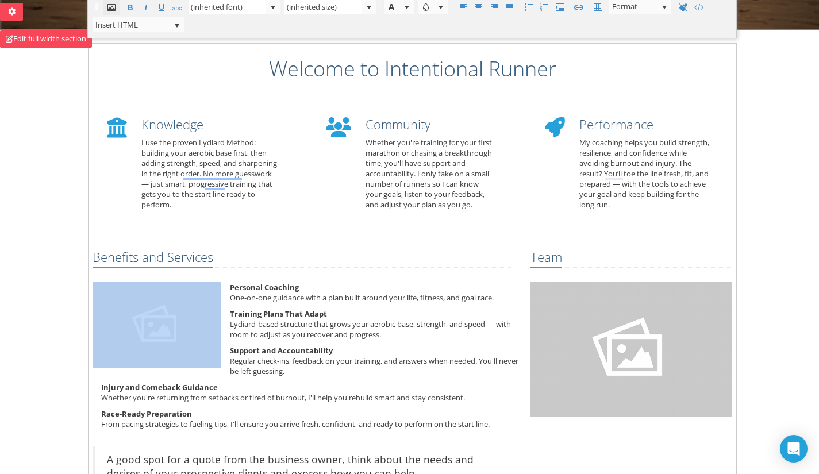
click at [109, 13] on span at bounding box center [112, 8] width 14 height 14
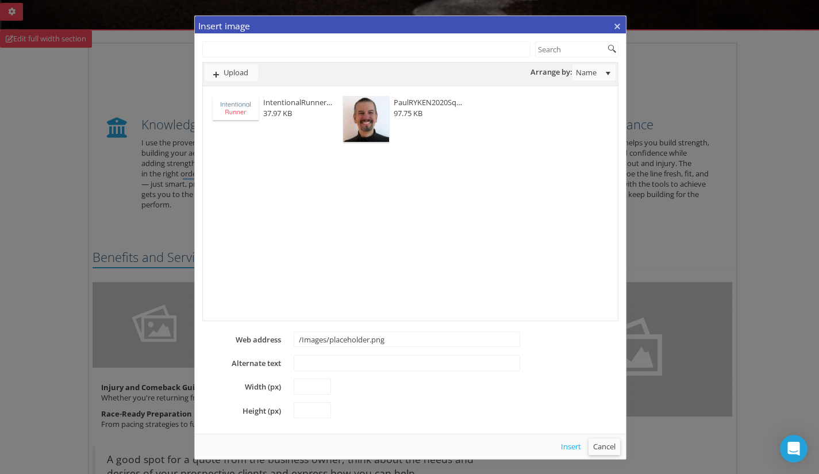
click at [605, 448] on button "Cancel" at bounding box center [605, 447] width 32 height 16
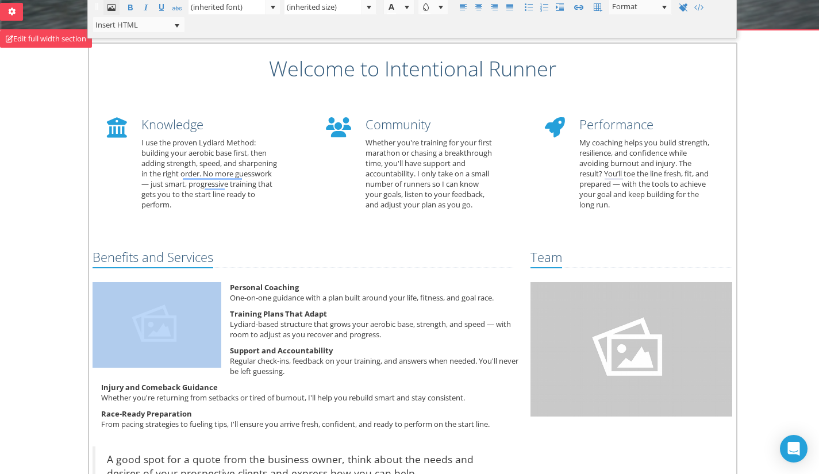
click at [114, 8] on span at bounding box center [112, 8] width 14 height 14
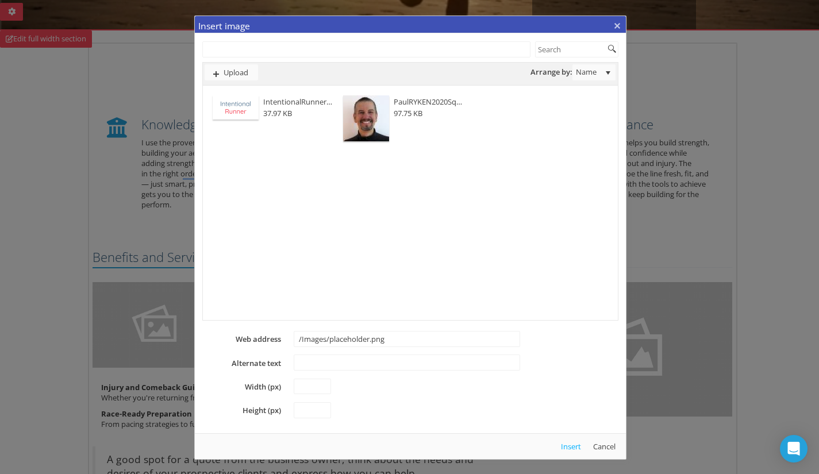
click at [367, 128] on img at bounding box center [366, 118] width 46 height 46
type input "https://tt-image-cdn-fharbphqg8h3bxg7.z03.azurefd.net/images-tenant-21d5ed3f-ca…"
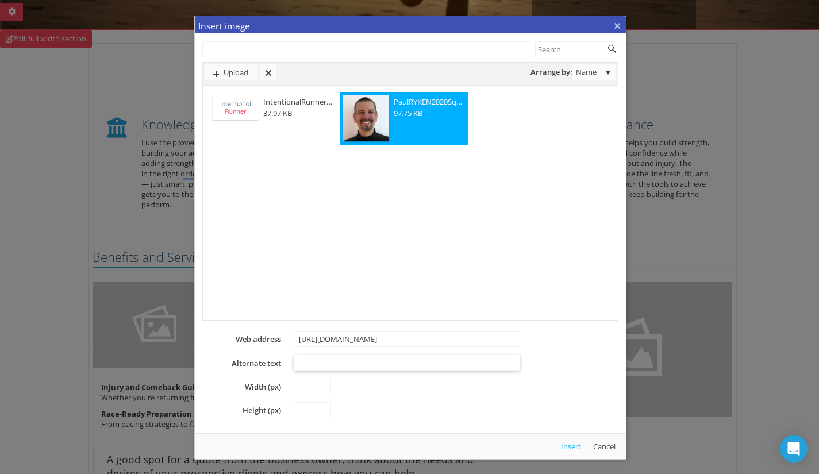
click at [367, 368] on input "Alternate text" at bounding box center [407, 363] width 227 height 16
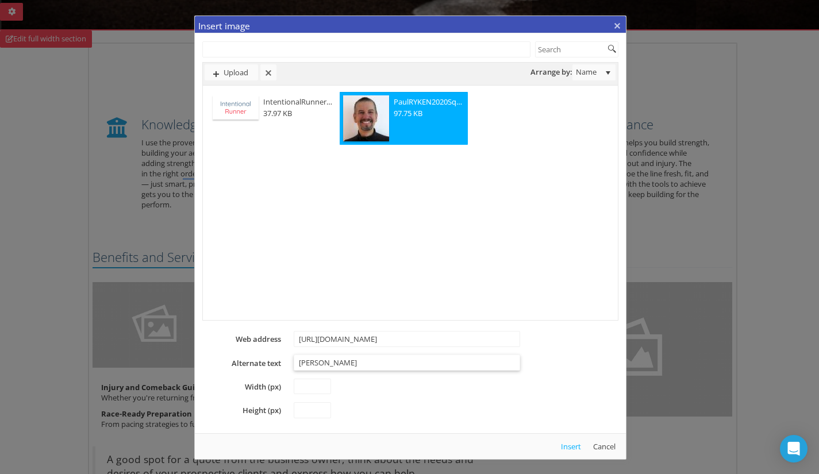
type input "Paul Ryken"
click at [271, 98] on strong "IntentionalRunnerFacebookV2.png" at bounding box center [297, 102] width 69 height 9
type input "https://tt-image-cdn-fharbphqg8h3bxg7.z03.azurefd.net/images-tenant-21d5ed3f-ca…"
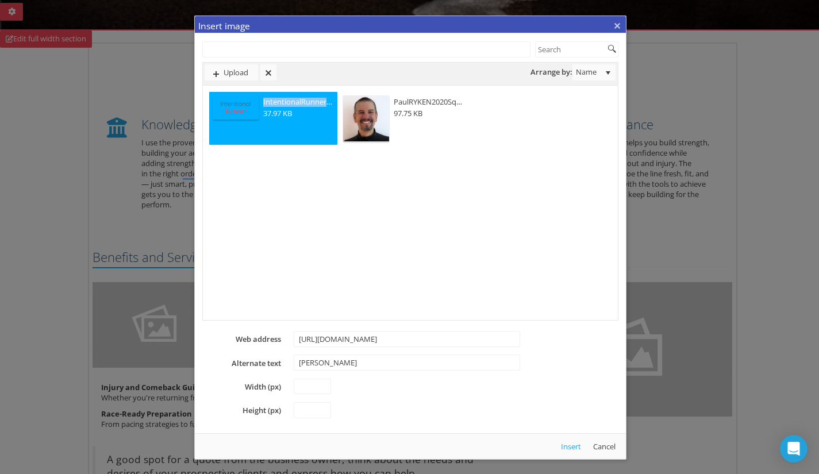
click at [271, 98] on strong "IntentionalRunnerFacebookV2.png" at bounding box center [297, 102] width 69 height 9
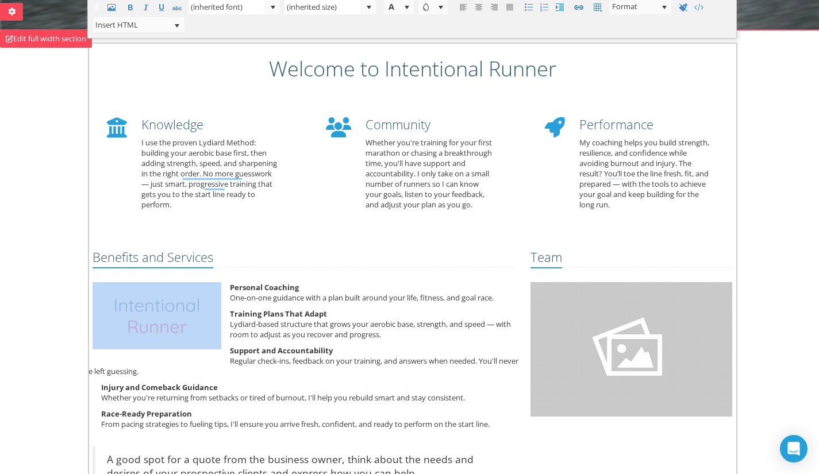
click at [181, 317] on img "To enrich screen reader interactions, please activate Accessibility in Grammarl…" at bounding box center [157, 315] width 129 height 67
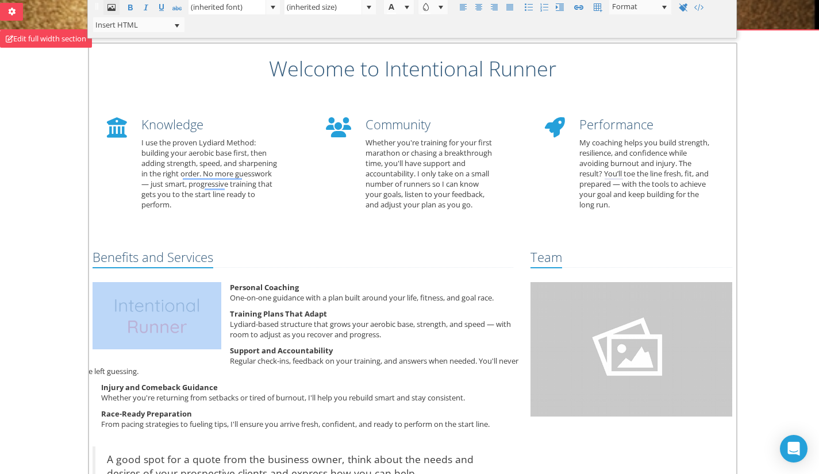
click at [110, 6] on span at bounding box center [112, 8] width 14 height 14
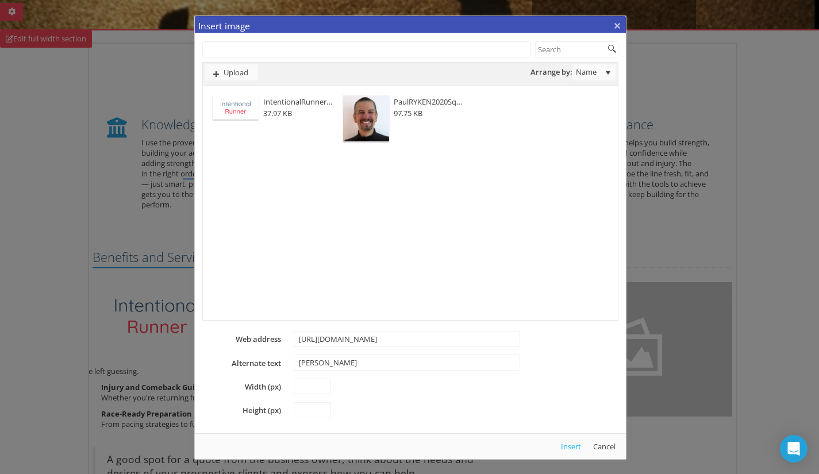
scroll to position [0, 0]
click at [232, 64] on div "Upload" at bounding box center [231, 72] width 53 height 16
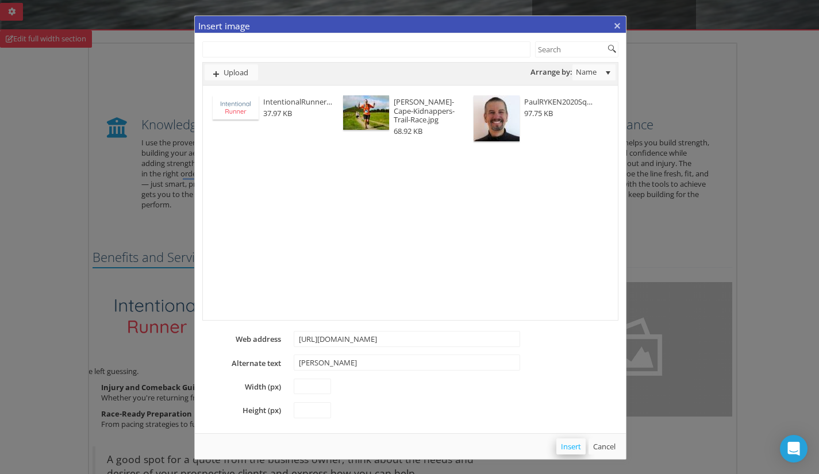
click at [569, 444] on button "Insert" at bounding box center [571, 447] width 29 height 16
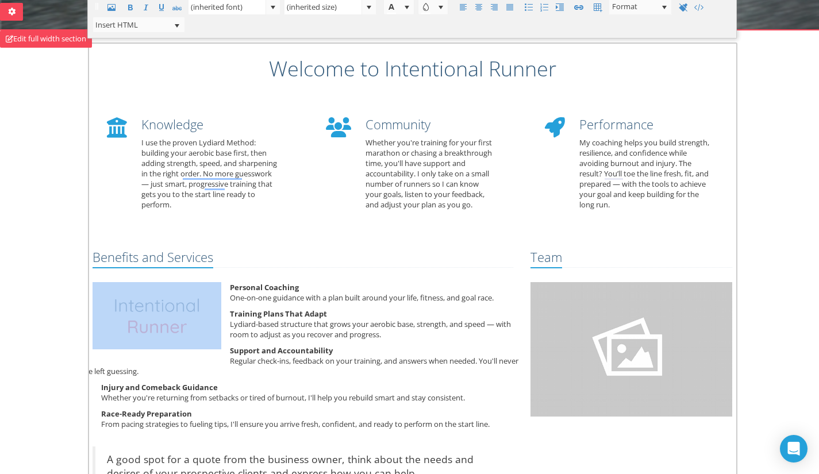
click at [569, 444] on div "Benefits and Services Personal Coaching One-on-one guidance with a plan built a…" at bounding box center [412, 390] width 657 height 293
click at [128, 328] on img "To enrich screen reader interactions, please activate Accessibility in Grammarl…" at bounding box center [157, 315] width 129 height 67
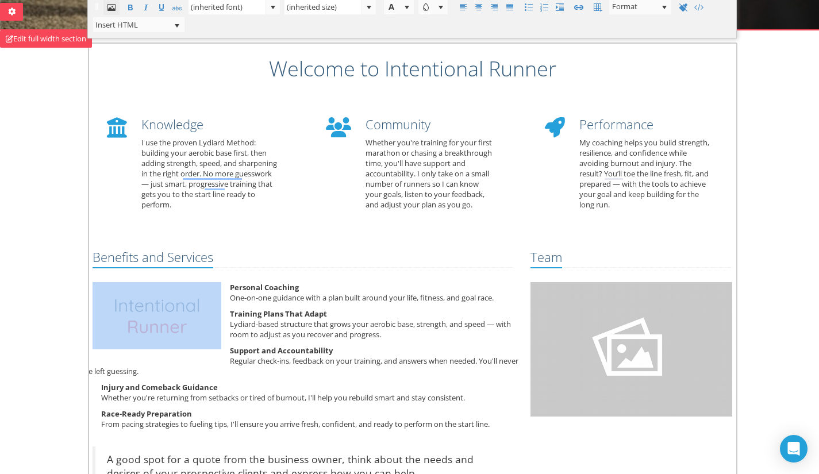
click at [114, 7] on span at bounding box center [112, 8] width 14 height 14
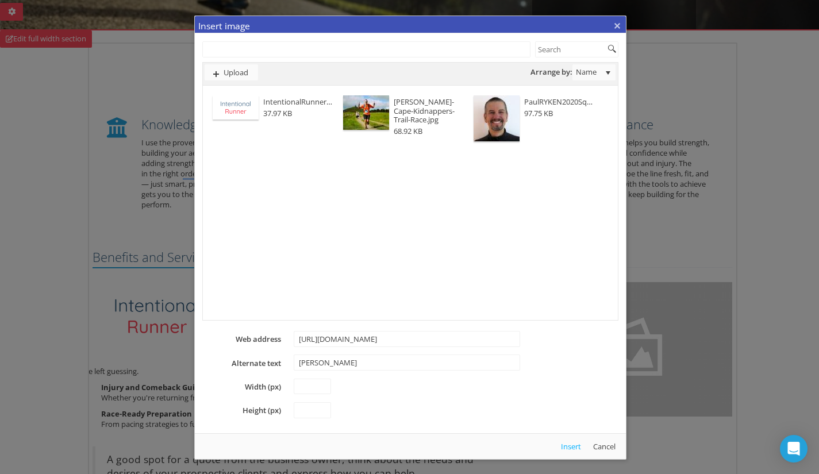
click at [379, 103] on img at bounding box center [366, 112] width 46 height 34
type input "https://tt-image-cdn-fharbphqg8h3bxg7.z03.azurefd.net/images-tenant-21d5ed3f-ca…"
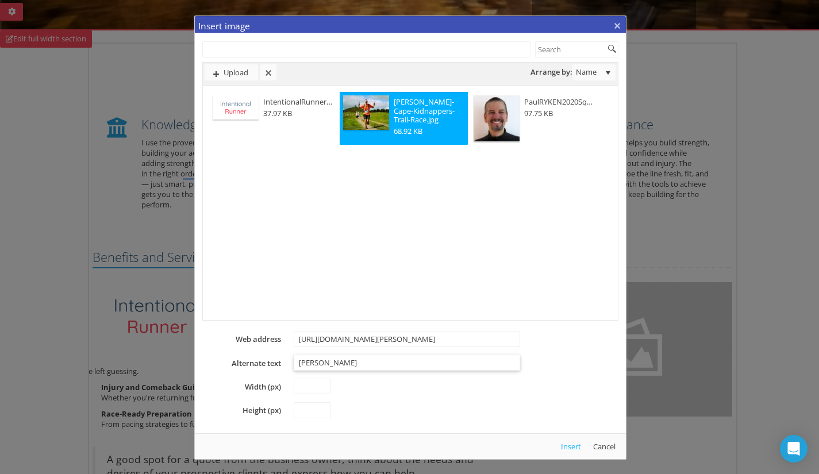
drag, startPoint x: 386, startPoint y: 358, endPoint x: 279, endPoint y: 358, distance: 106.9
click at [279, 358] on div "Upload Drop files here Arrange by: Name Name Size IntentionalRunnerFacebookV2.p…" at bounding box center [410, 246] width 431 height 425
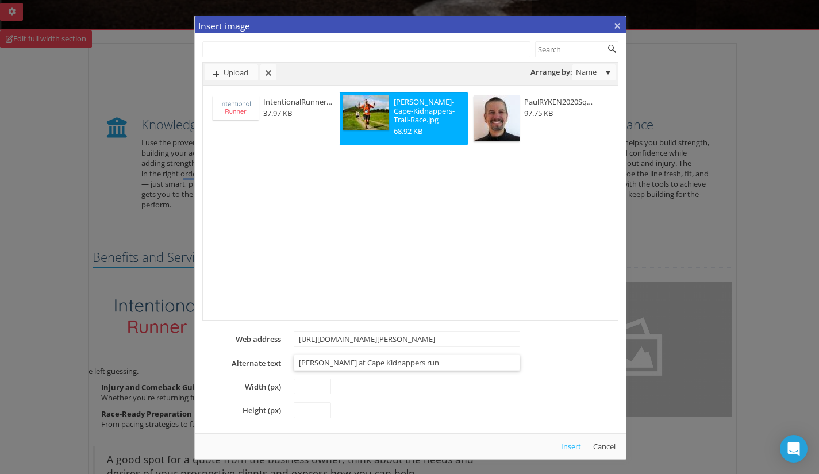
type input "Paul Ryken at Cape Kidnappers run"
click at [576, 443] on button "Insert" at bounding box center [571, 447] width 29 height 16
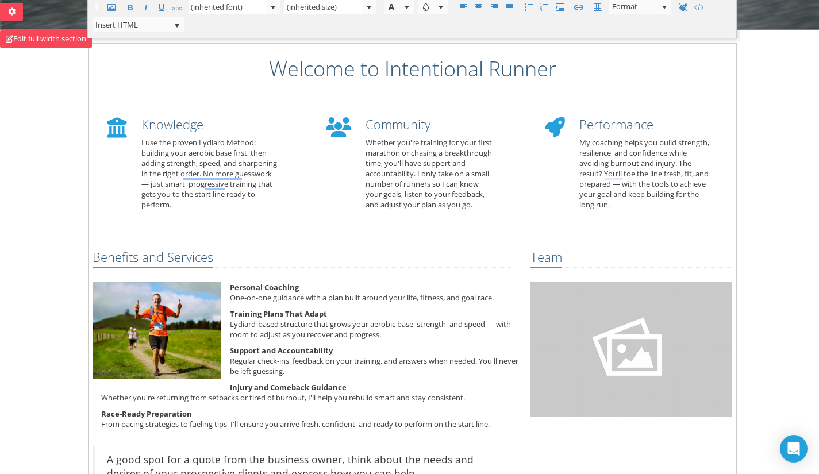
click at [335, 323] on p "Training Plans That Adapt Lydiard-based structure that grows your aerobic base,…" at bounding box center [303, 324] width 438 height 31
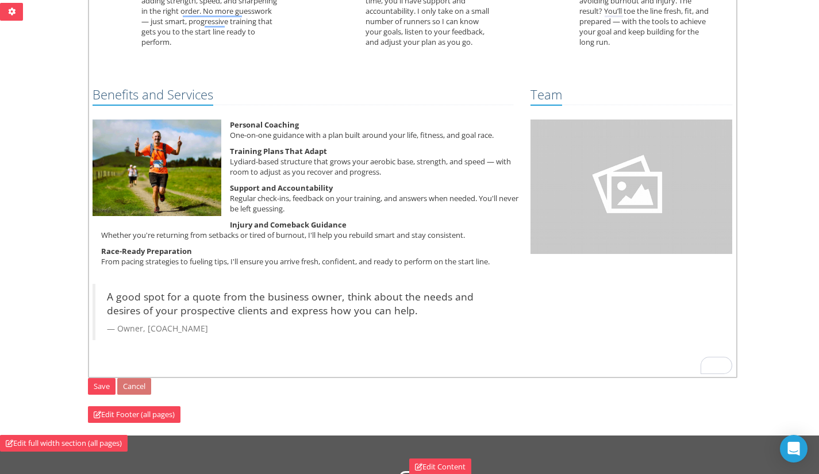
scroll to position [475, 0]
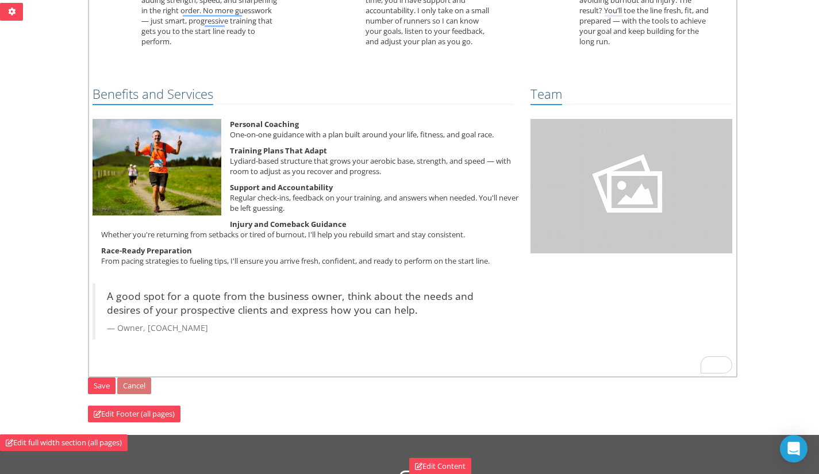
click at [385, 306] on p "A good spot for a quote from the business owner, think about the needs and desi…" at bounding box center [304, 303] width 395 height 28
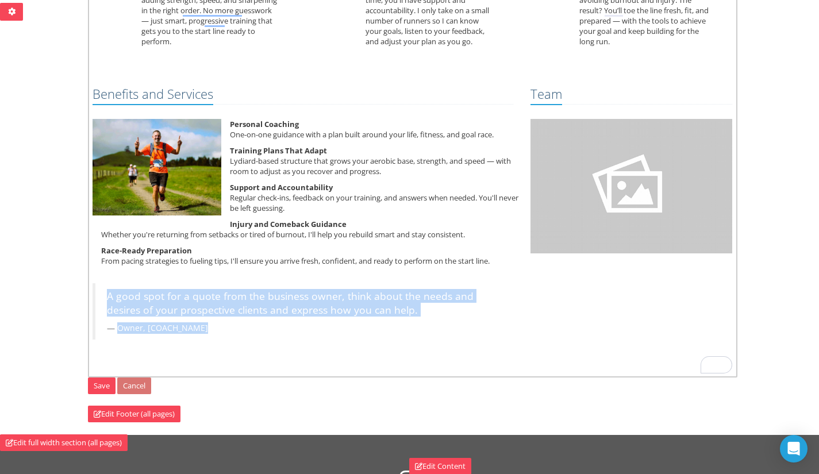
drag, startPoint x: 224, startPoint y: 333, endPoint x: 74, endPoint y: 290, distance: 155.6
click at [74, 290] on div "Edit main section Welcome to Intentional Runner Knowledge I use the proven Lydi…" at bounding box center [410, 145] width 673 height 555
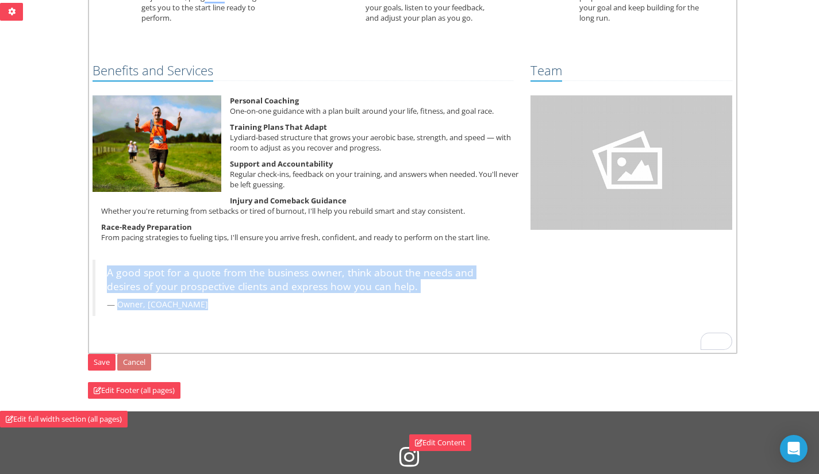
scroll to position [504, 0]
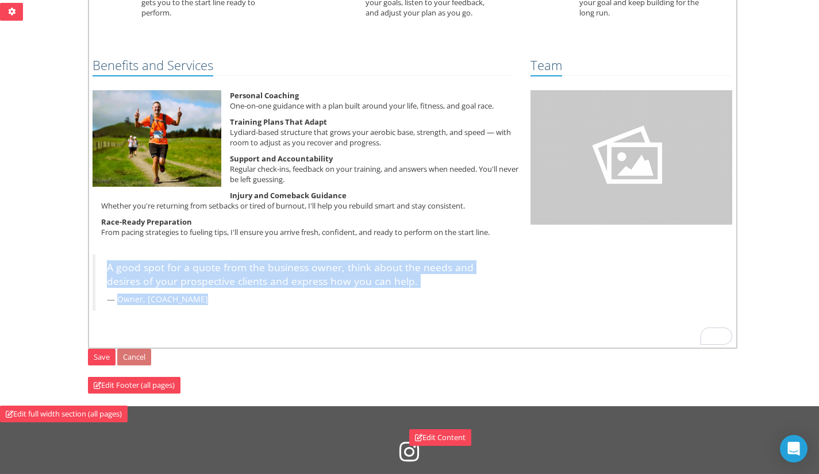
click at [214, 293] on blockquote "A good spot for a quote from the business owner, think about the needs and desi…" at bounding box center [303, 283] width 421 height 56
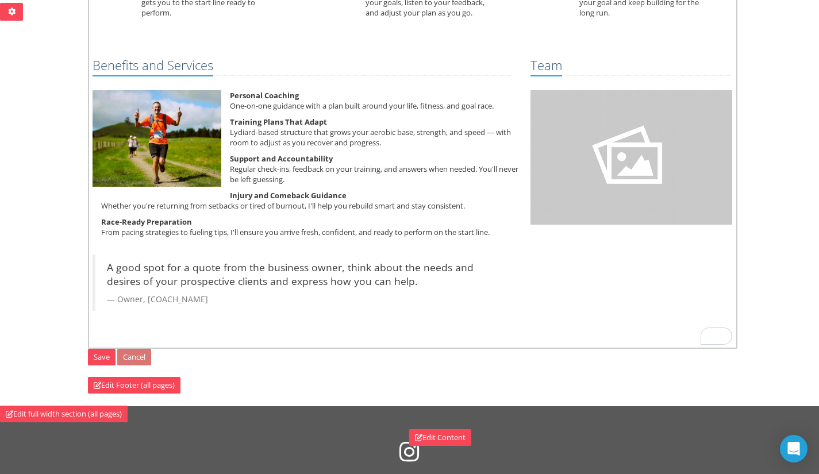
click at [118, 300] on small "Owner, [COACH_NAME]" at bounding box center [304, 299] width 395 height 11
click at [111, 267] on p "A good spot for a quote from the business owner, think about the needs and desi…" at bounding box center [304, 274] width 395 height 28
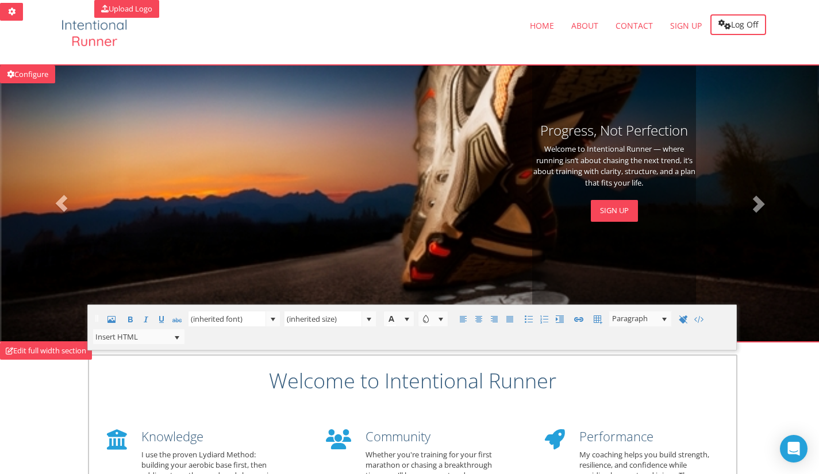
scroll to position [504, 0]
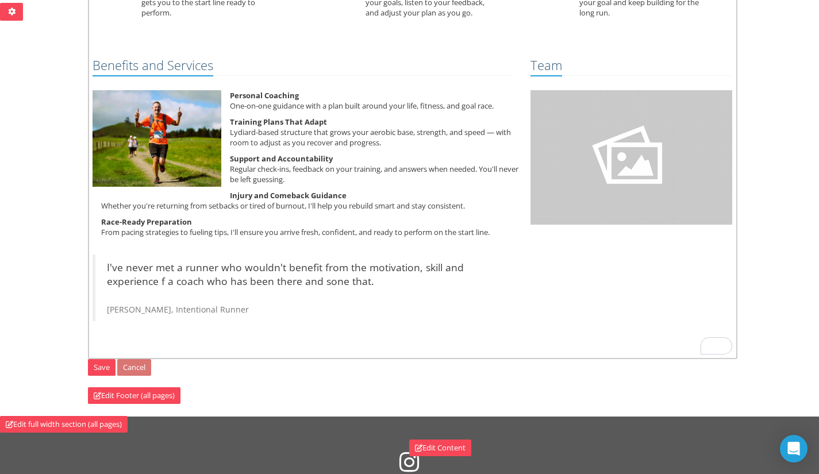
click at [389, 279] on p "I've never met a runner who wouldn't benefit from the motivation, skill and exp…" at bounding box center [304, 287] width 395 height 55
click at [105, 306] on blockquote "I've never met a runner who wouldn't benefit from the motivation, skill and exp…" at bounding box center [303, 288] width 421 height 67
click at [328, 282] on p "I've never met a runner who wouldn't benefit from the motivation, skill and exp…" at bounding box center [304, 287] width 395 height 55
click at [399, 283] on p "I've never met a runner who wouldn't benefit from the motivation, skill and exp…" at bounding box center [304, 287] width 395 height 55
click at [385, 279] on p "I've never met a runner who wouldn't benefit from the motivation, skill and exp…" at bounding box center [304, 287] width 395 height 55
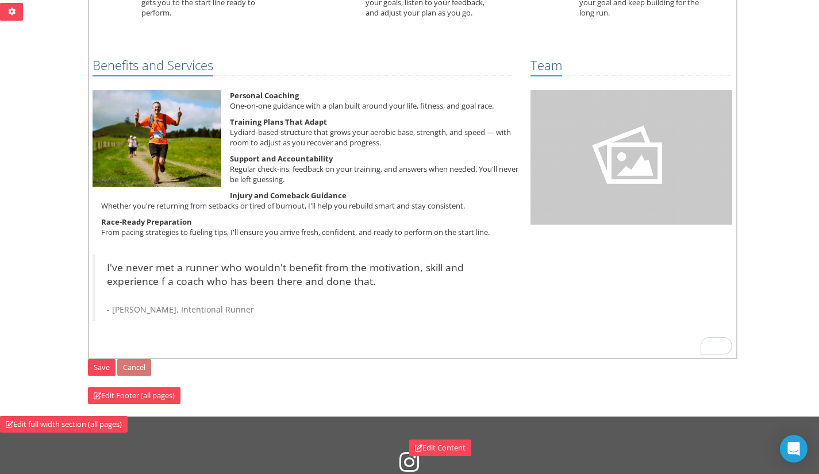
click at [117, 308] on span "- [PERSON_NAME], Intentional Runner" at bounding box center [180, 309] width 147 height 11
type input "14px"
drag, startPoint x: 385, startPoint y: 281, endPoint x: 92, endPoint y: 267, distance: 293.6
click at [92, 267] on div "Benefits and Services Personal Coaching One-on-one guidance with a plan built a…" at bounding box center [303, 192] width 438 height 280
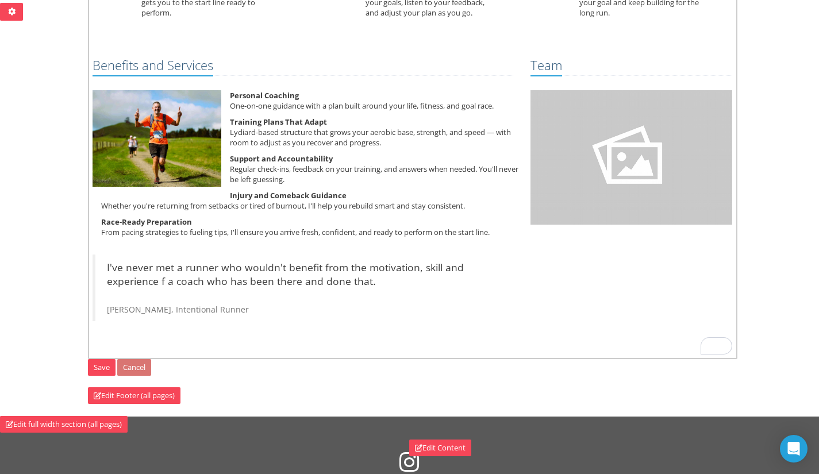
type input "(inherited size)"
copy p "I've never met a runner who wouldn't benefit from the motivation, skill and exp…"
click at [170, 270] on p "I've never met a runner who wouldn't benefit from the motivation, skill and exp…" at bounding box center [304, 287] width 395 height 55
drag, startPoint x: 383, startPoint y: 279, endPoint x: 105, endPoint y: 262, distance: 279.4
click at [105, 262] on blockquote "I've never met a runner who wouldn't benefit from the motivation, skill and exp…" at bounding box center [303, 288] width 421 height 67
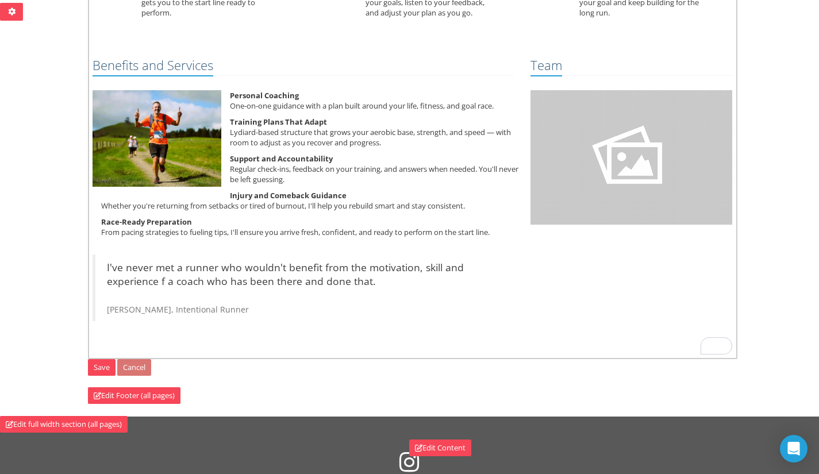
type input "(inherited size)"
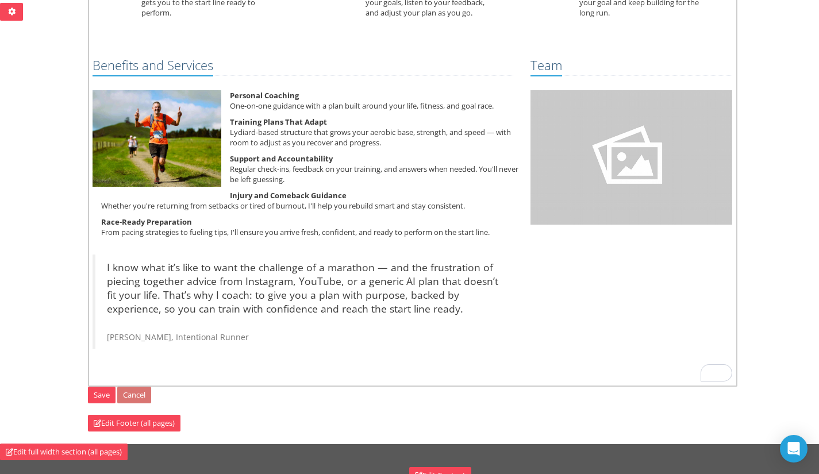
click at [621, 118] on img "To enrich screen reader interactions, please activate Accessibility in Grammarl…" at bounding box center [632, 157] width 202 height 135
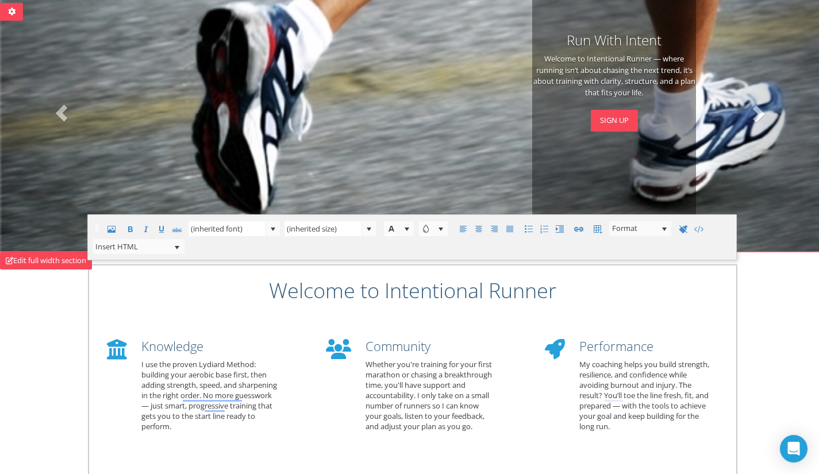
scroll to position [168, 0]
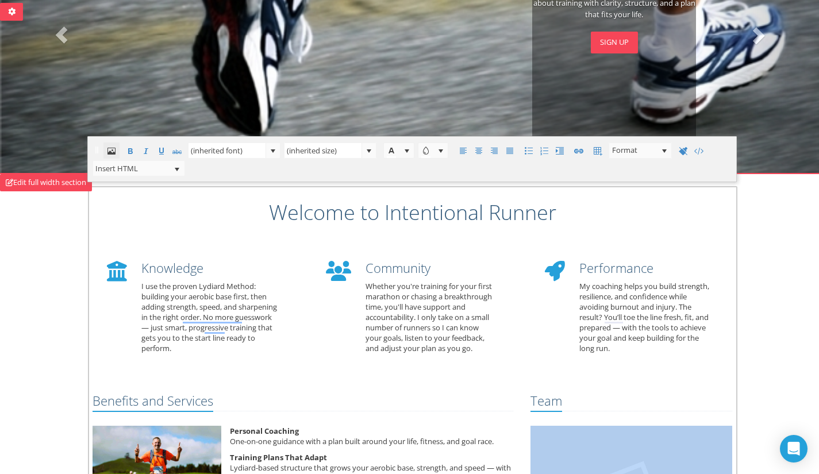
click at [109, 154] on span at bounding box center [112, 151] width 14 height 14
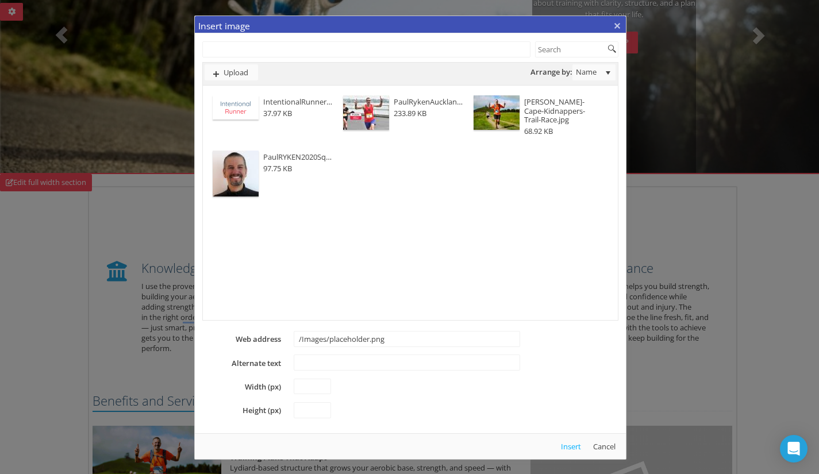
click at [374, 101] on img at bounding box center [366, 112] width 46 height 34
type input "https://tt-image-cdn-fharbphqg8h3bxg7.z03.azurefd.net/images-tenant-21d5ed3f-ca…"
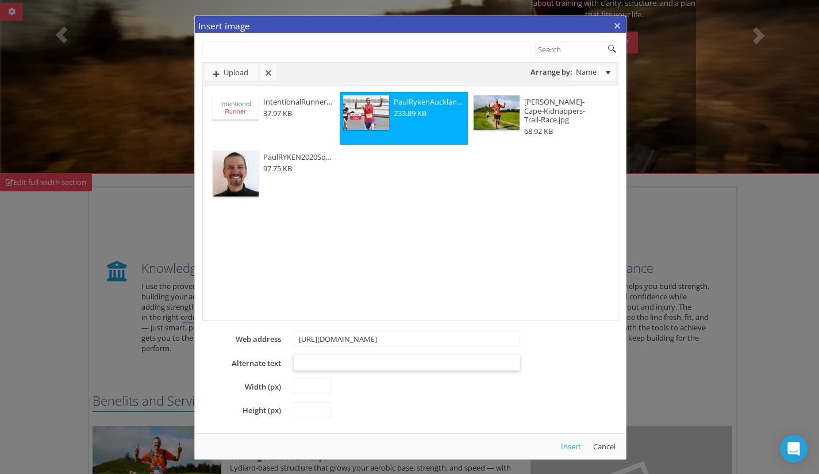
click at [381, 365] on input "Alternate text" at bounding box center [407, 363] width 227 height 16
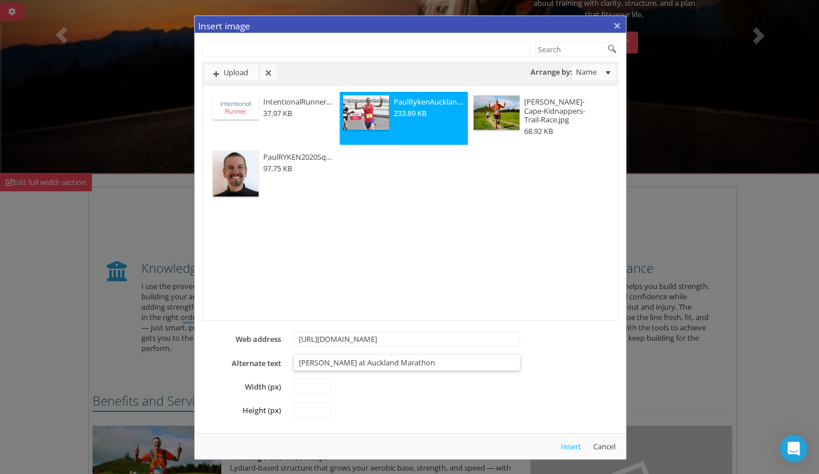
type input "Paul Ryken at Auckland Marathon"
click at [574, 450] on button "Insert" at bounding box center [571, 447] width 29 height 16
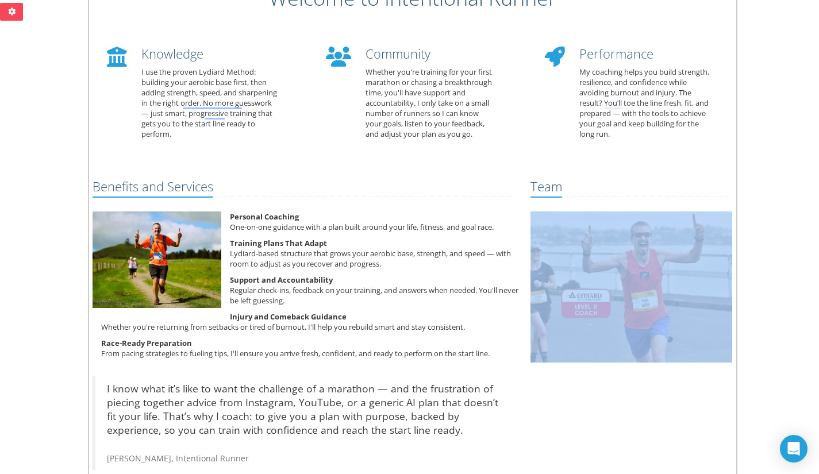
scroll to position [383, 0]
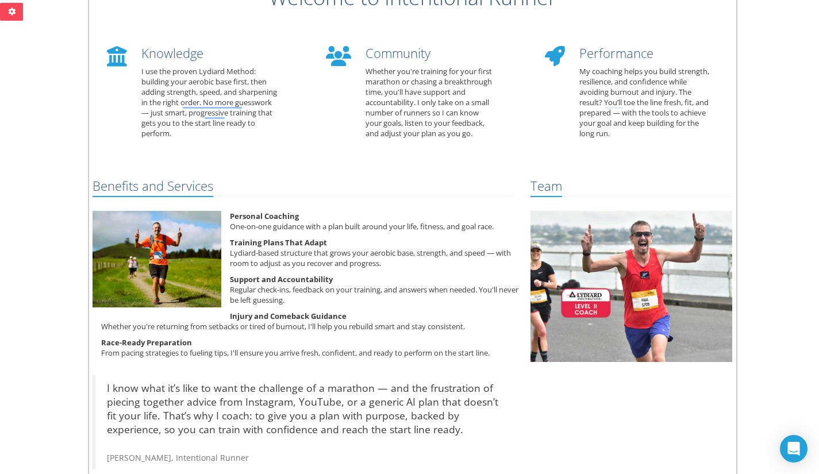
click at [459, 258] on p "Training Plans That Adapt Lydiard-based structure that grows your aerobic base,…" at bounding box center [303, 252] width 438 height 31
click at [174, 247] on img "To enrich screen reader interactions, please activate Accessibility in Grammarl…" at bounding box center [157, 259] width 129 height 97
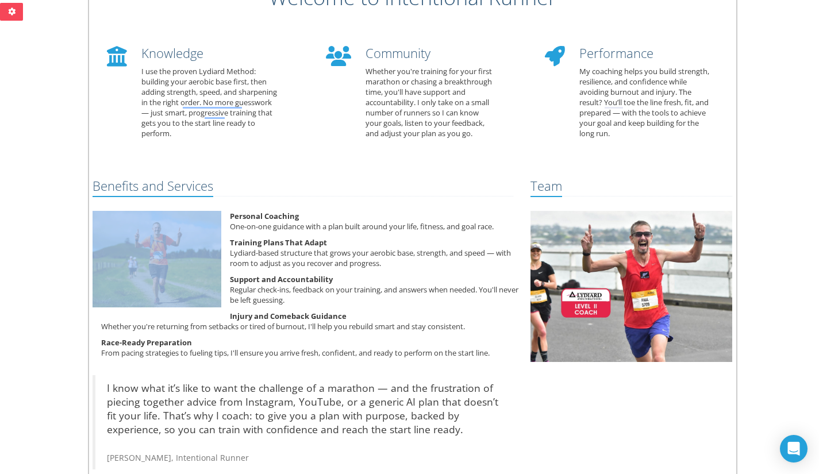
scroll to position [0, 0]
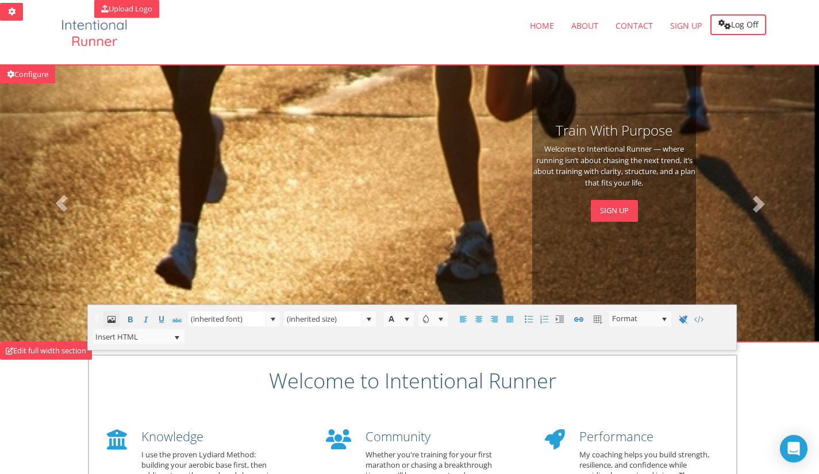
click at [113, 318] on span at bounding box center [112, 320] width 14 height 14
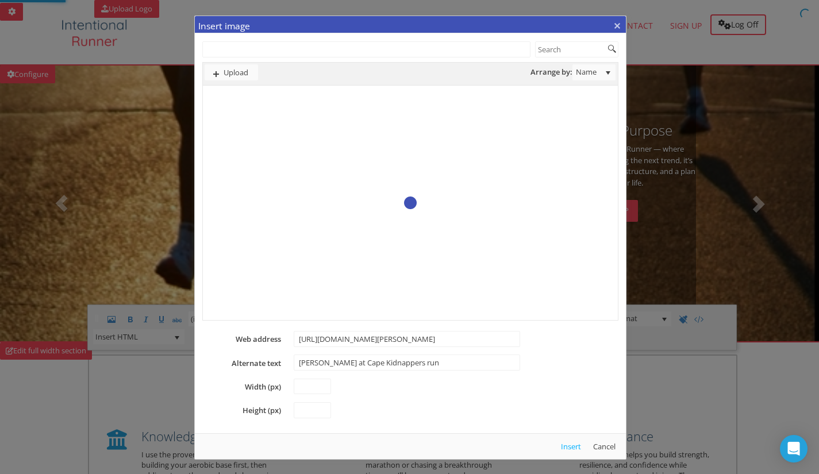
scroll to position [0, 303]
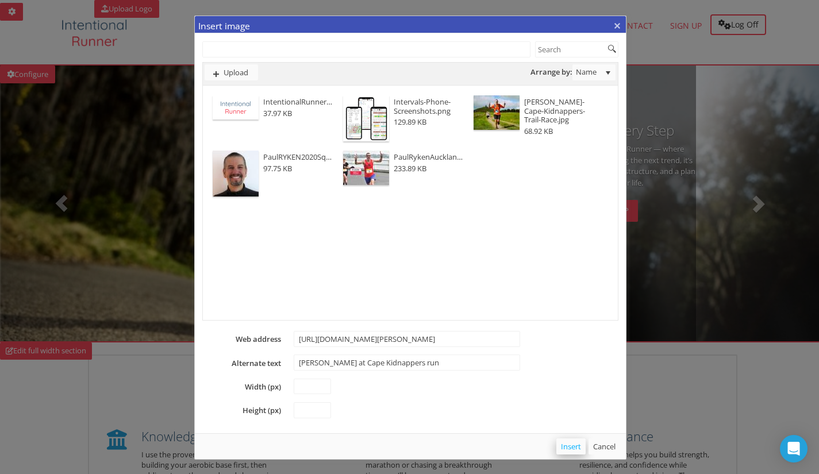
click at [566, 448] on button "Insert" at bounding box center [571, 447] width 29 height 16
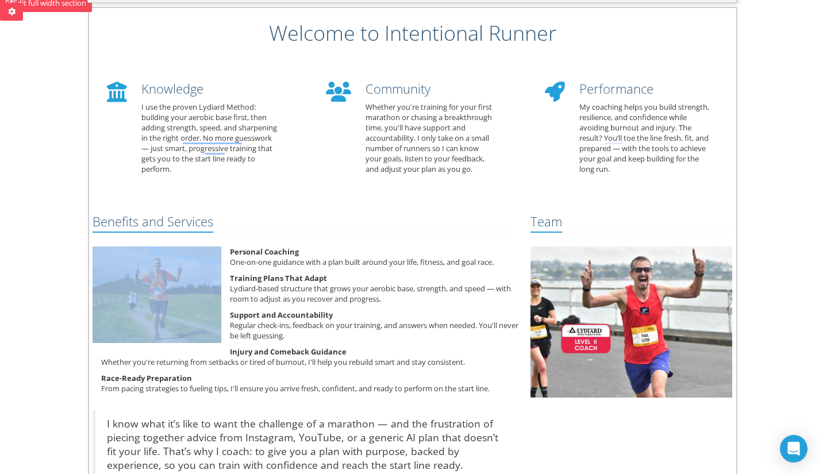
scroll to position [349, 0]
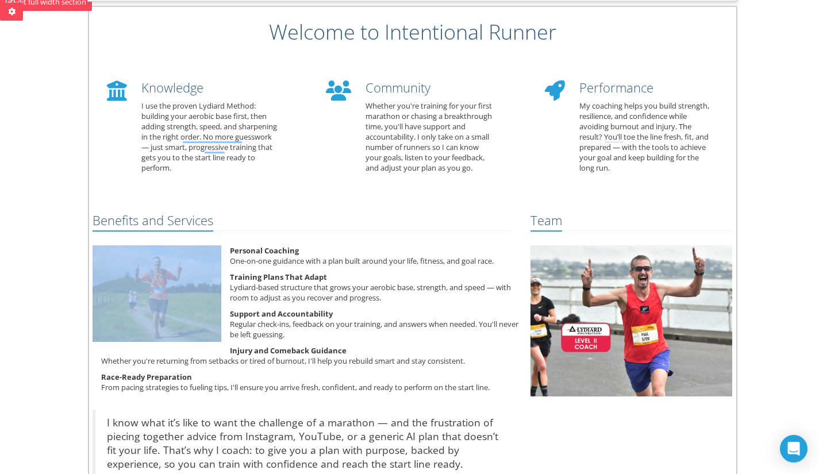
click at [163, 273] on img "To enrich screen reader interactions, please activate Accessibility in Grammarl…" at bounding box center [157, 294] width 129 height 97
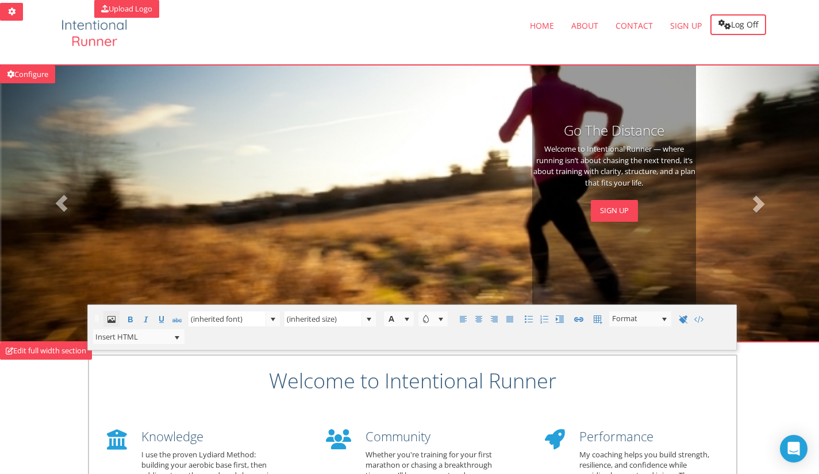
click at [110, 321] on span at bounding box center [112, 320] width 14 height 14
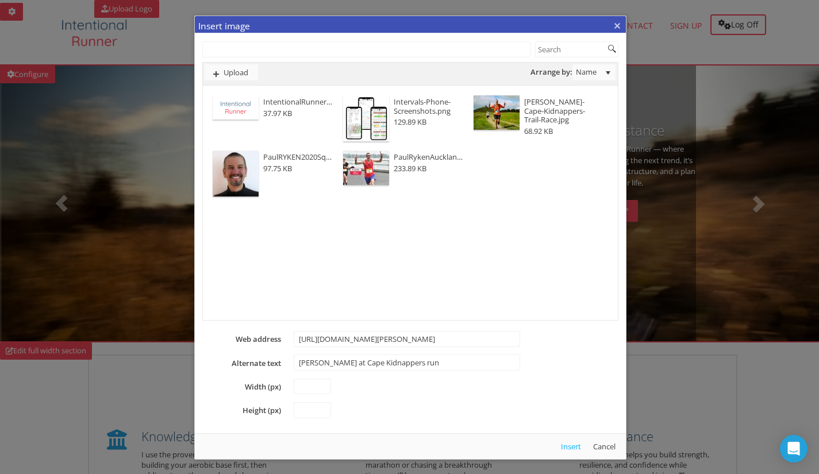
click at [379, 112] on img at bounding box center [366, 118] width 46 height 46
type input "https://tt-image-cdn-fharbphqg8h3bxg7.z03.azurefd.net/images-tenant-21d5ed3f-ca…"
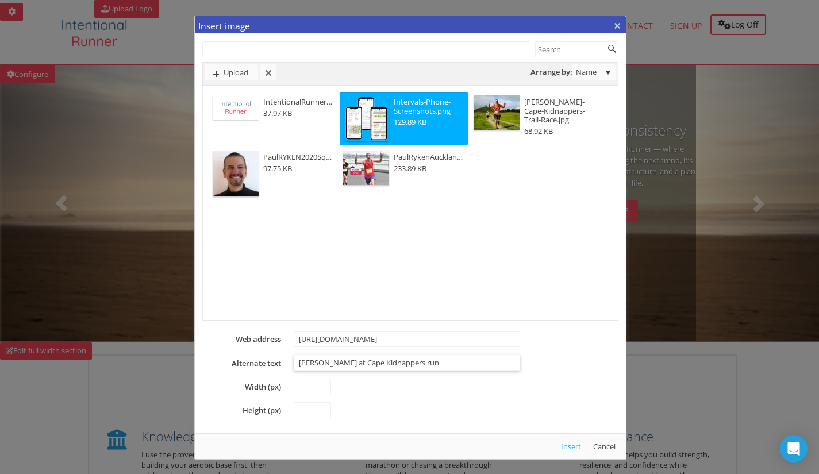
drag, startPoint x: 447, startPoint y: 357, endPoint x: 292, endPoint y: 359, distance: 154.7
click at [292, 359] on div "Upload Drop files here Arrange by: Name Name Size IntentionalRunnerFacebookV2.p…" at bounding box center [410, 246] width 431 height 425
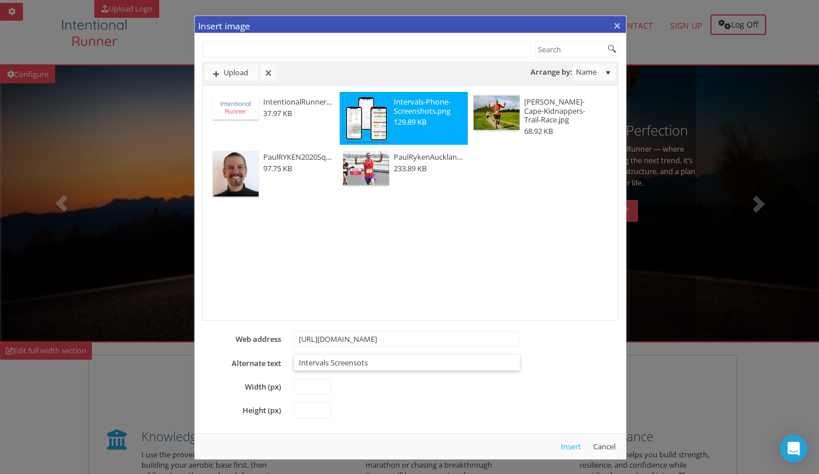
type input "Intervals Screensots"
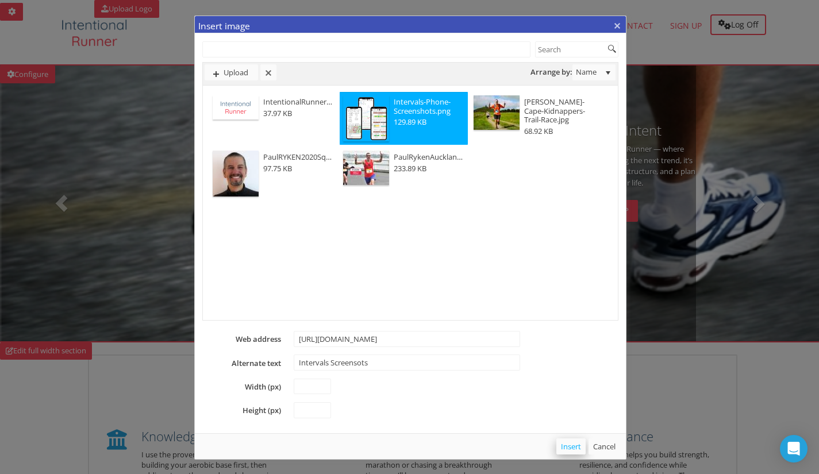
click at [566, 448] on button "Insert" at bounding box center [571, 447] width 29 height 16
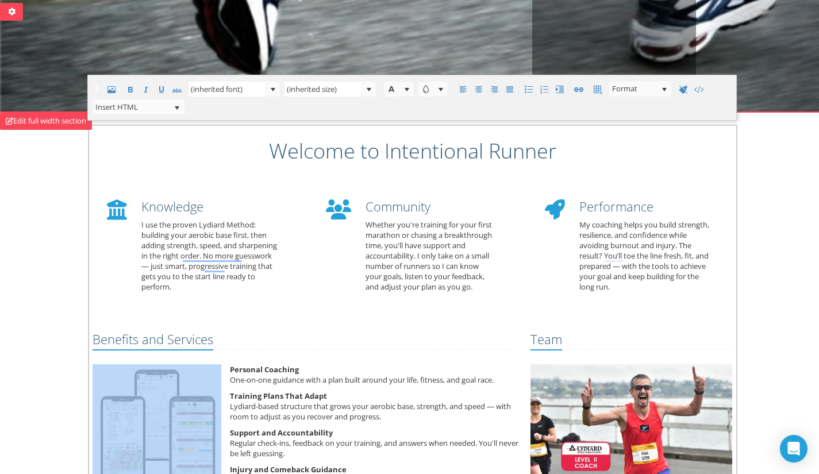
scroll to position [332, 0]
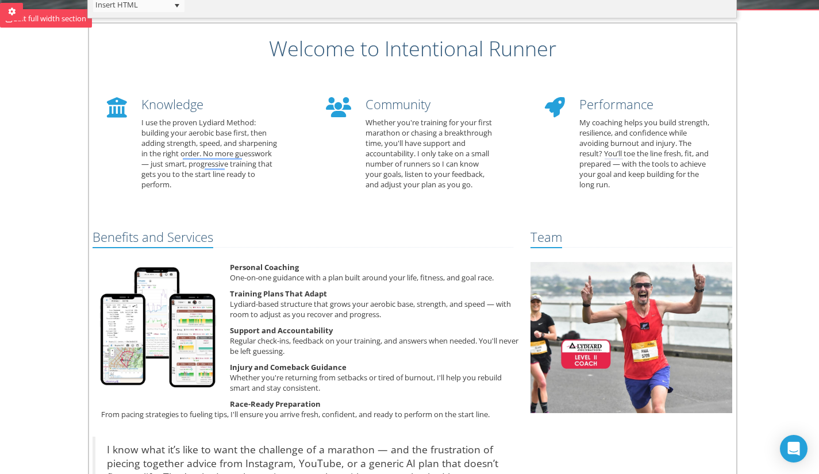
click at [346, 327] on p "Support and Accountability Regular check-ins, feedback on your training, and an…" at bounding box center [303, 340] width 438 height 31
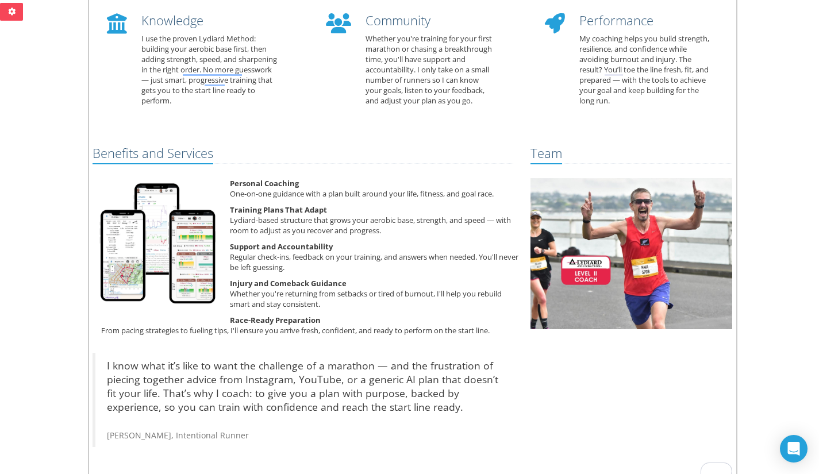
scroll to position [419, 0]
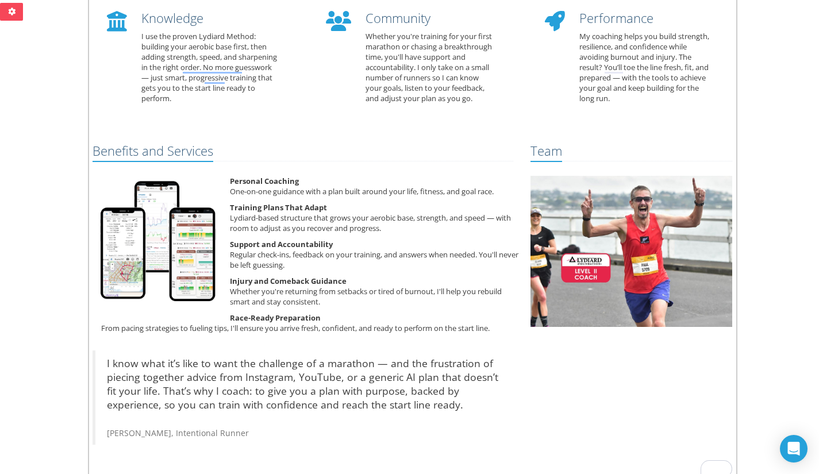
click at [535, 151] on h2 "Team" at bounding box center [547, 153] width 32 height 18
click at [544, 151] on h2 "Team" at bounding box center [547, 153] width 32 height 18
click at [409, 190] on p "Personal Coaching One-on-one guidance with a plan built around your life, fitne…" at bounding box center [303, 186] width 438 height 21
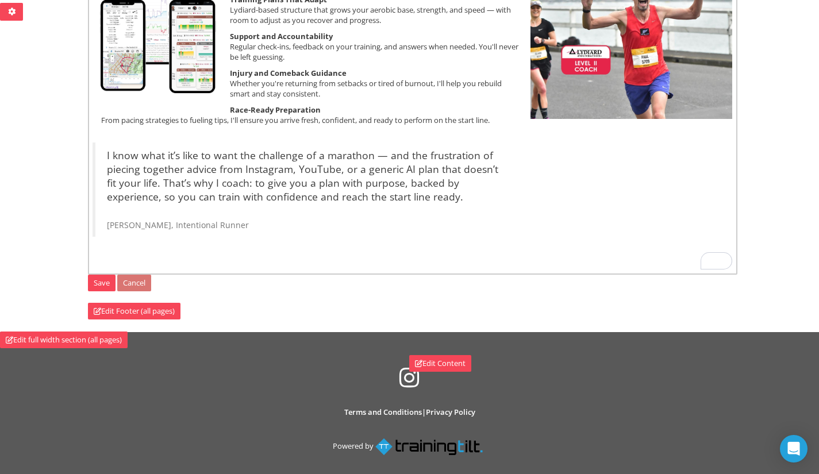
scroll to position [635, 0]
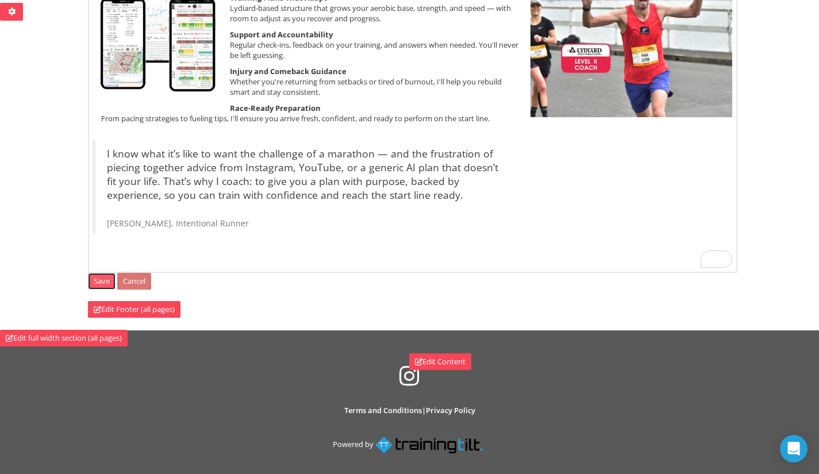
click at [102, 279] on link "Save" at bounding box center [102, 281] width 28 height 17
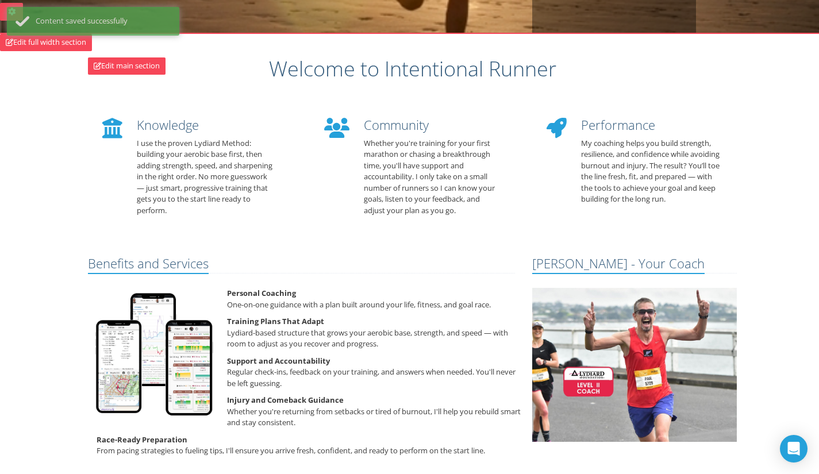
scroll to position [0, 0]
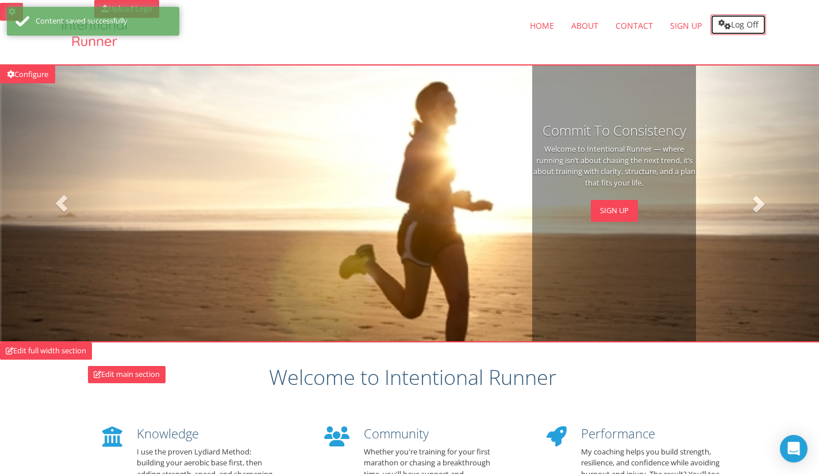
click at [742, 25] on link "Log Off" at bounding box center [739, 24] width 56 height 21
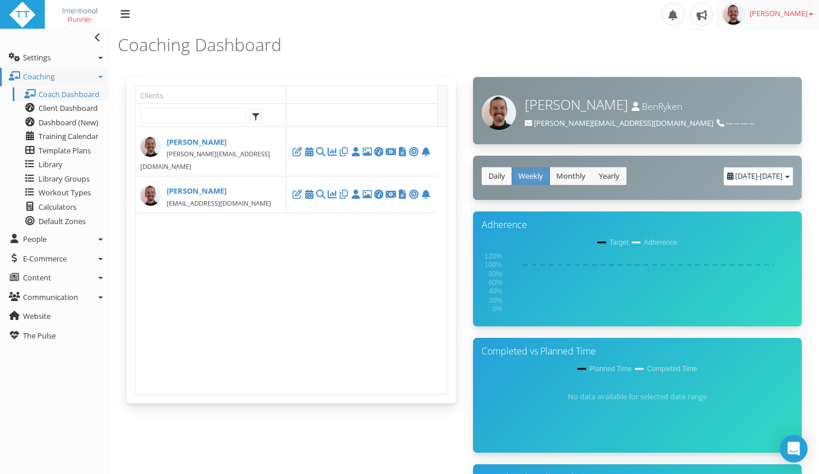
click at [772, 12] on span "[PERSON_NAME]" at bounding box center [782, 13] width 64 height 10
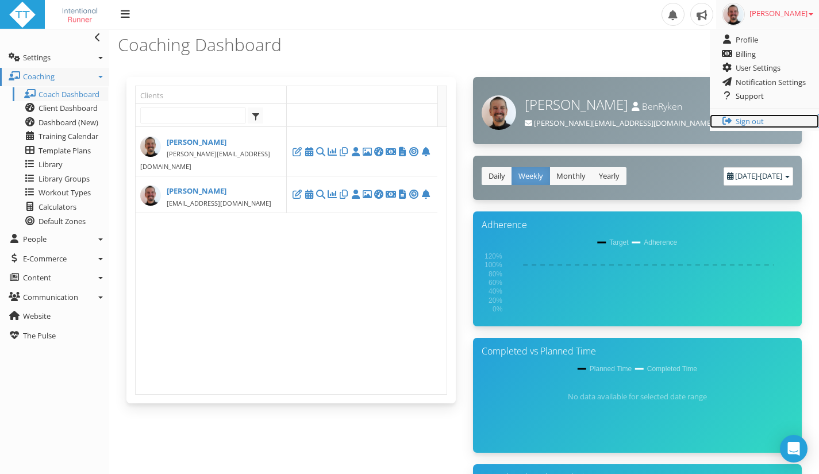
click at [753, 119] on link "Sign out" at bounding box center [764, 121] width 109 height 14
